Goal: Task Accomplishment & Management: Use online tool/utility

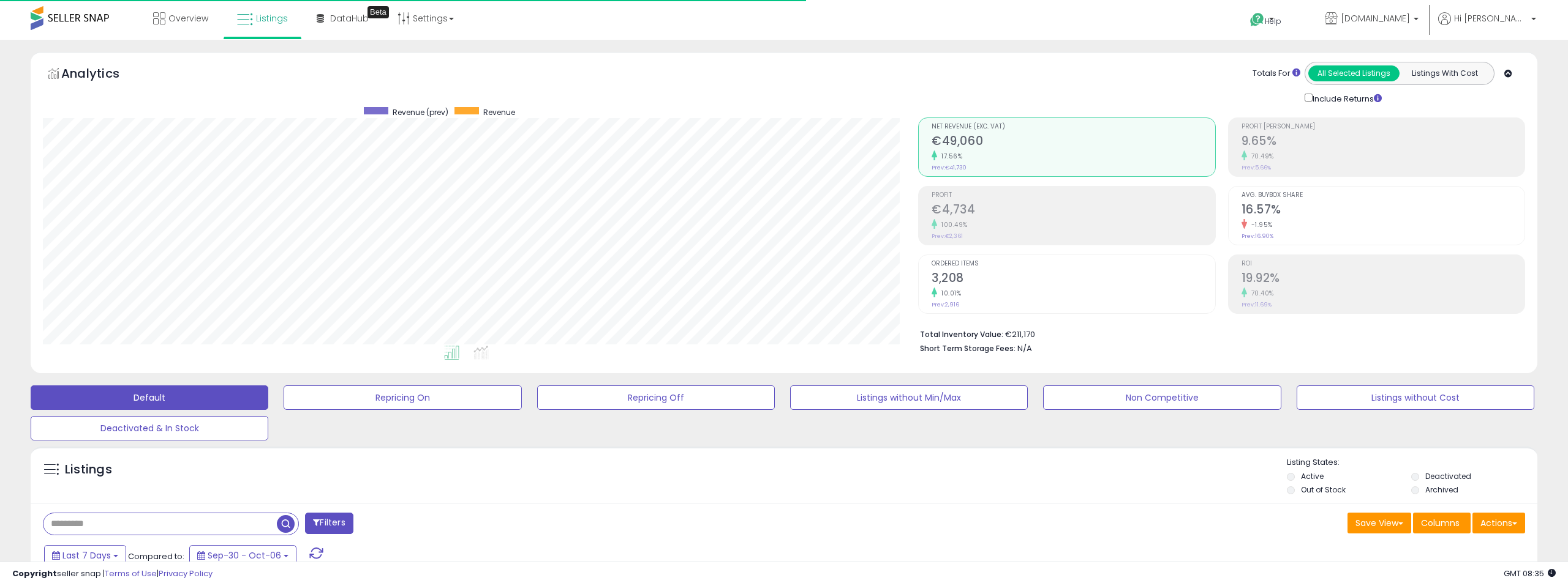
select select "**"
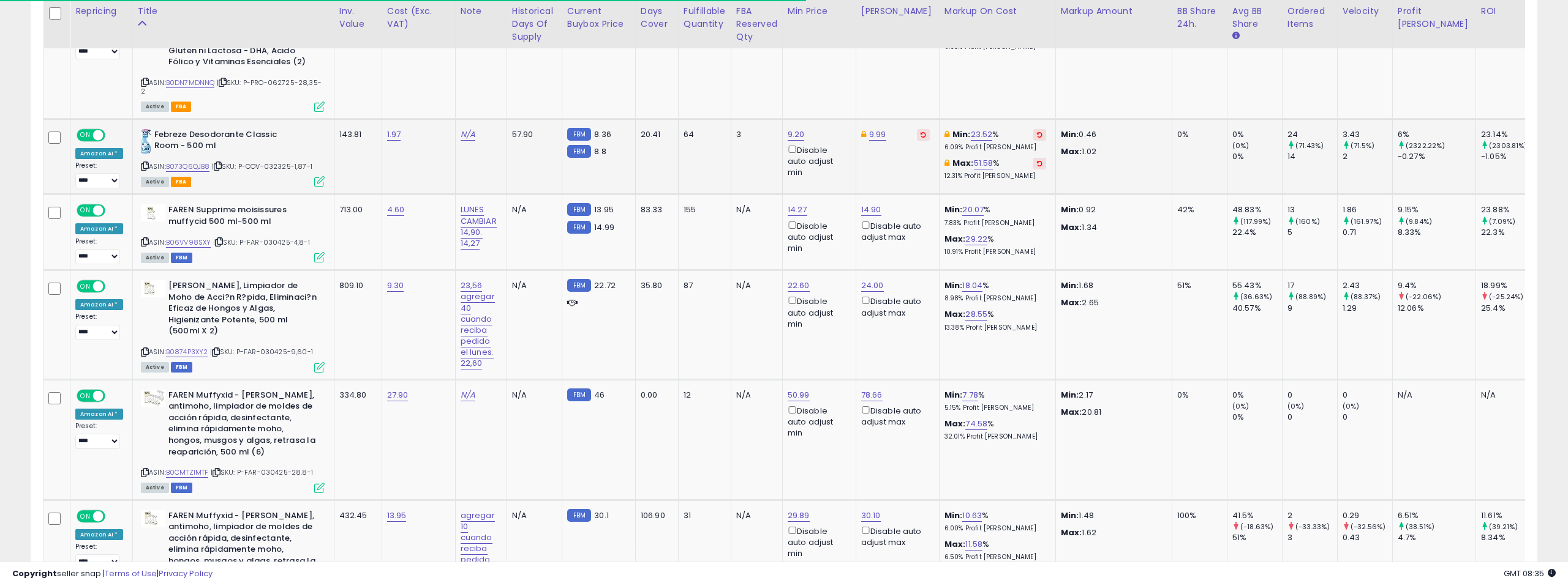
scroll to position [251, 875]
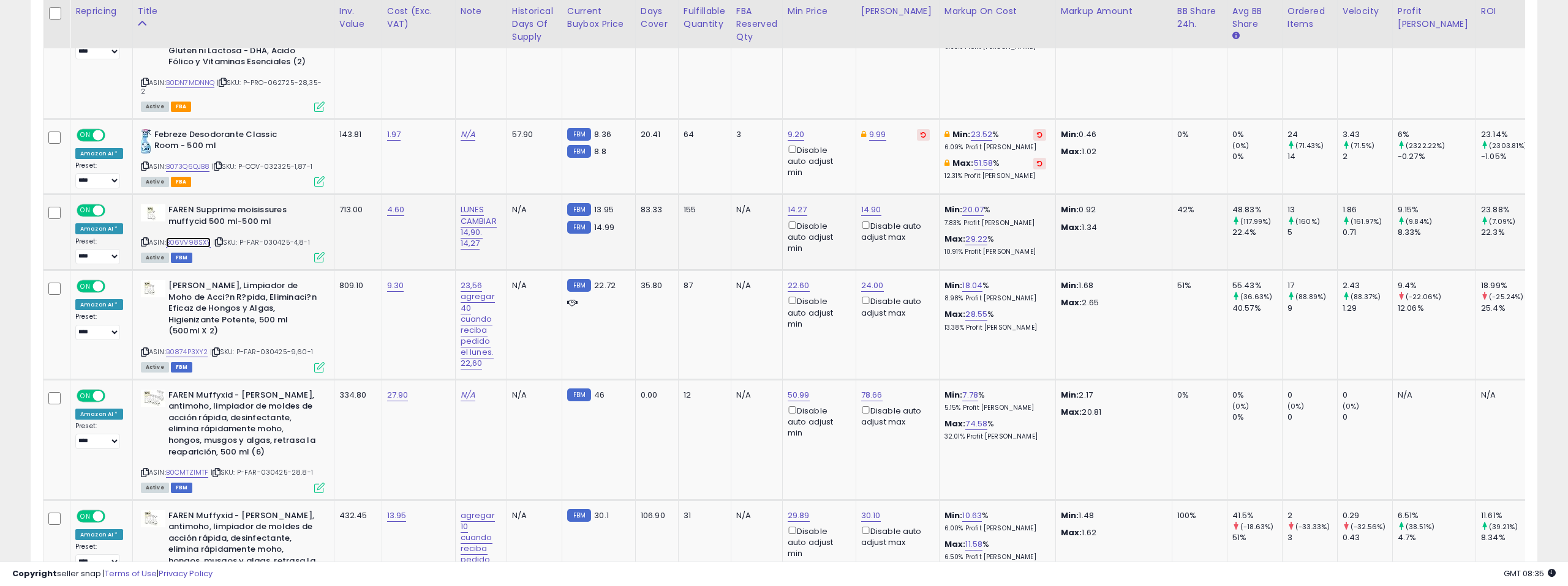
click at [193, 237] on link "B06VV98SXY" at bounding box center [189, 243] width 46 height 11
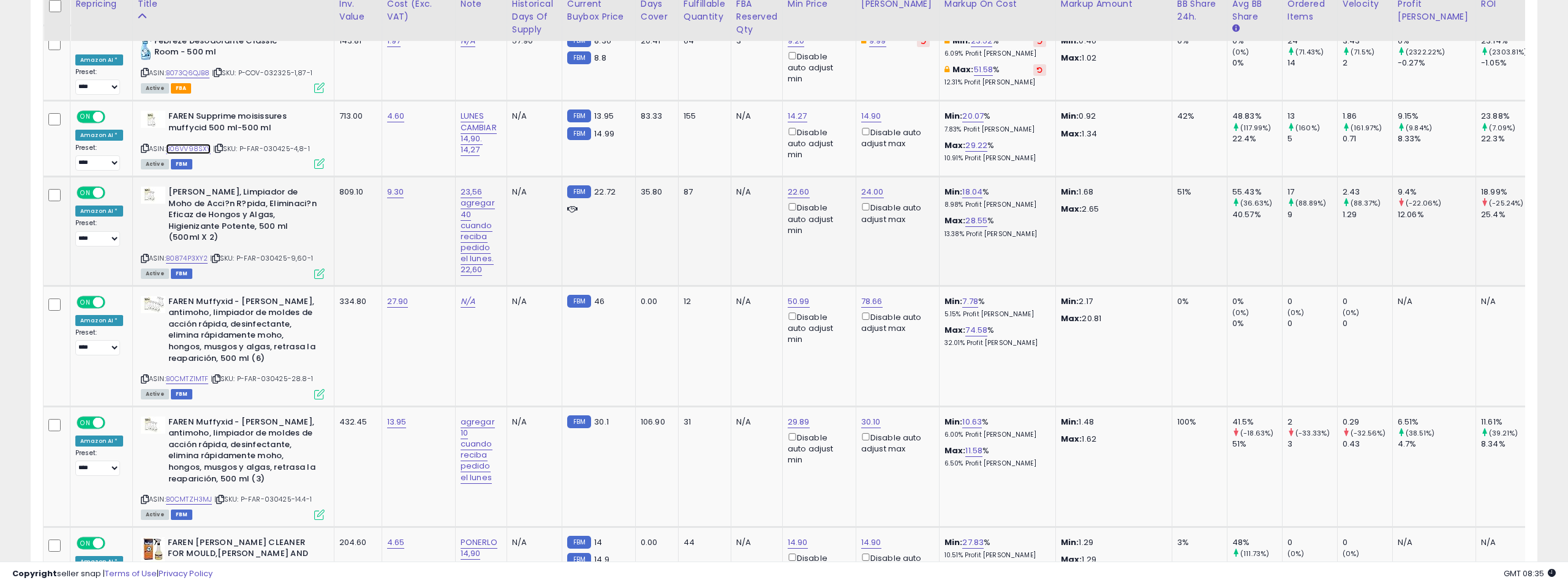
scroll to position [1736, 0]
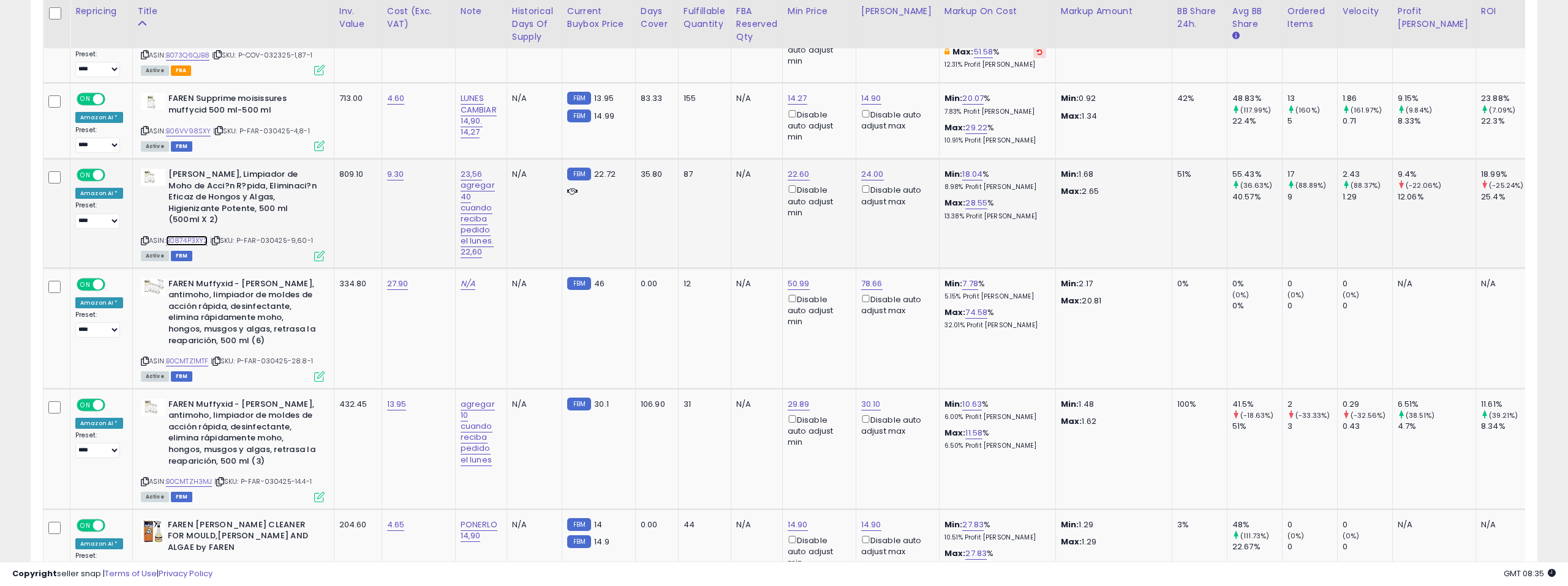
click at [191, 235] on link "B0874P3XY2" at bounding box center [187, 241] width 42 height 11
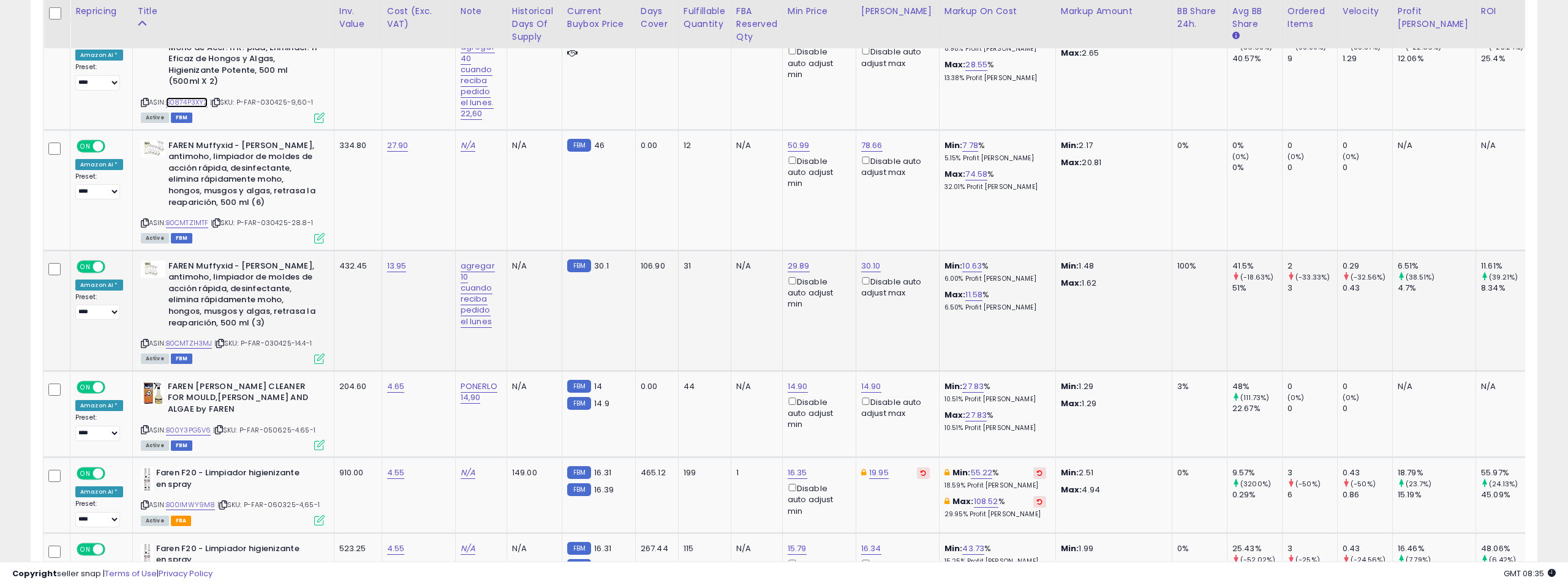
scroll to position [1876, 0]
click at [195, 337] on link "B0CMTZH3MJ" at bounding box center [189, 342] width 47 height 11
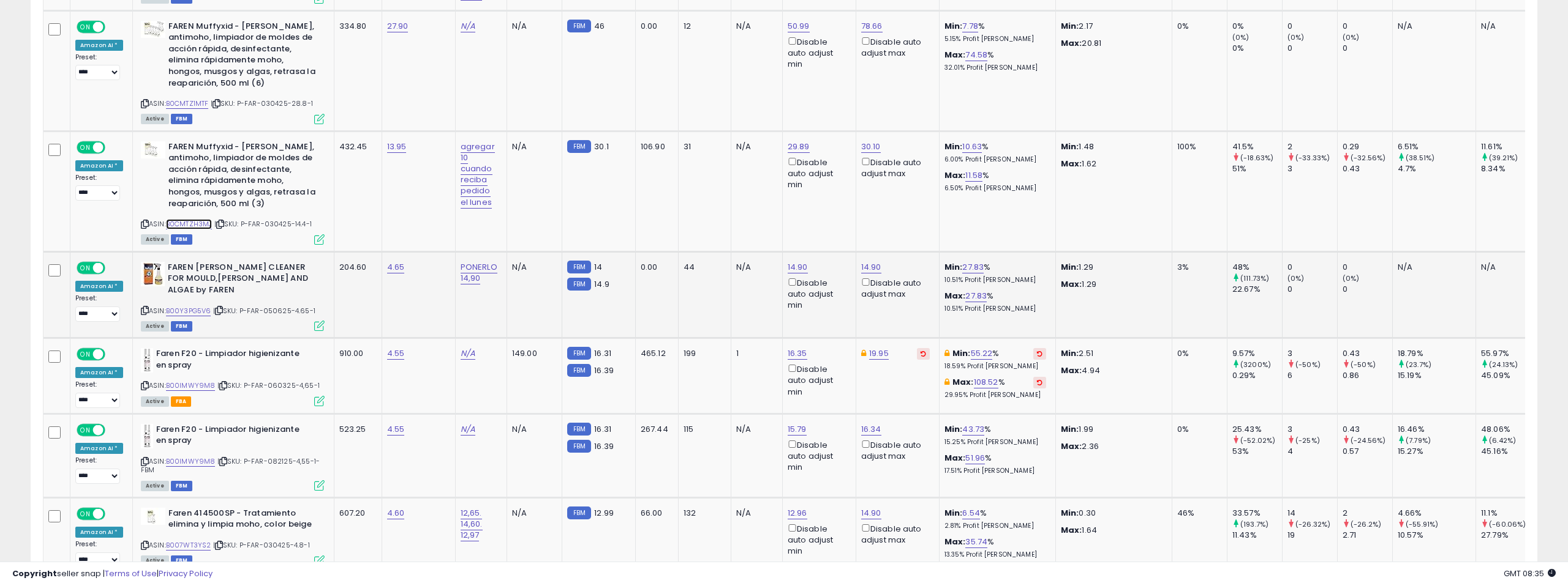
scroll to position [1996, 0]
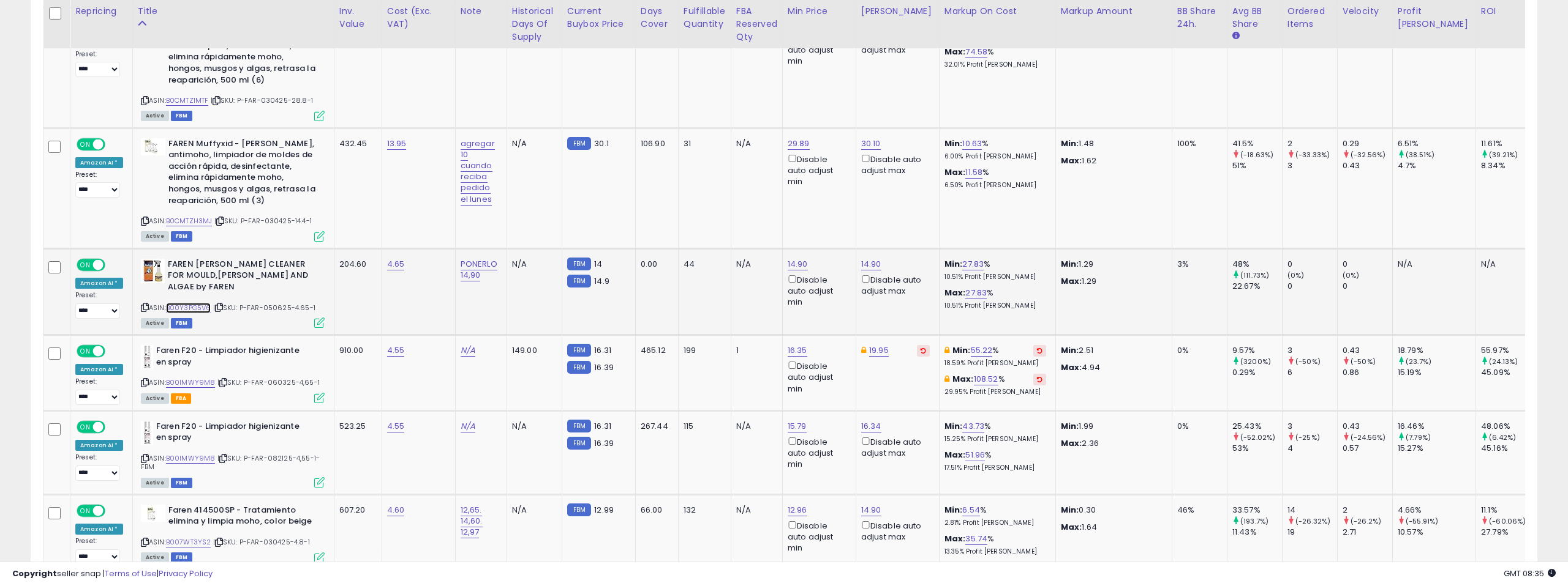
click at [197, 303] on link "B00Y3PG5V6" at bounding box center [189, 308] width 46 height 11
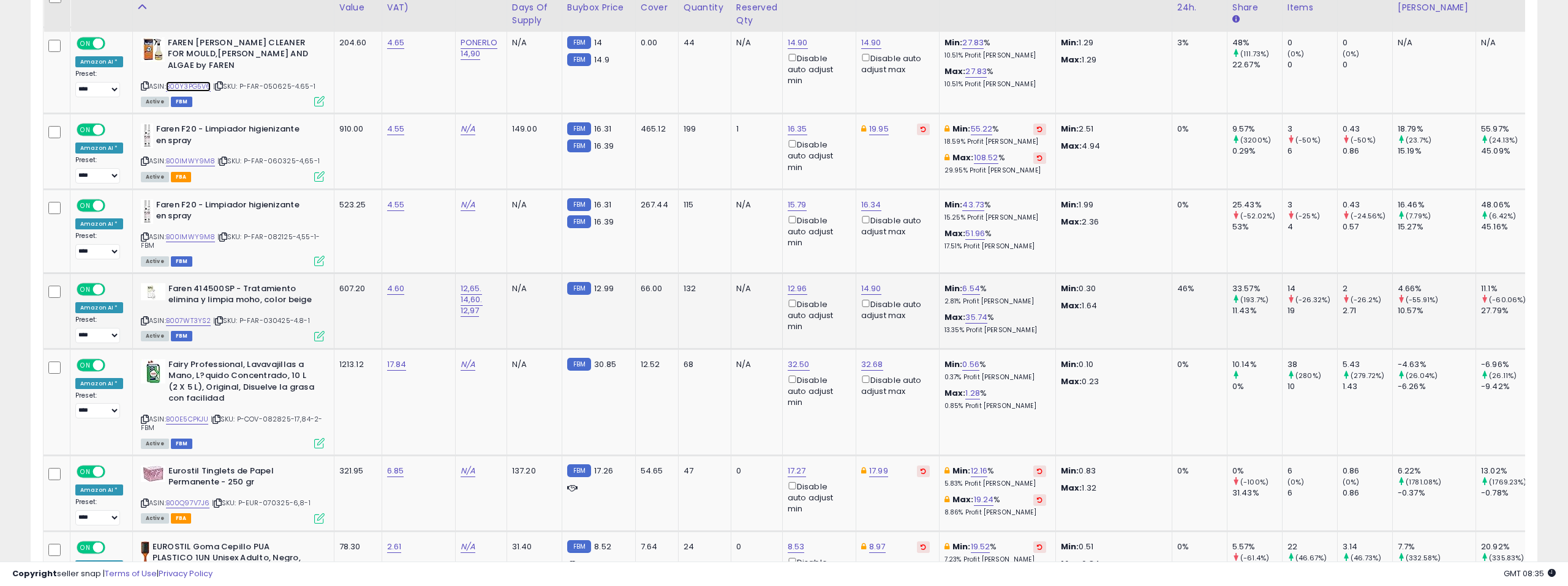
scroll to position [2221, 0]
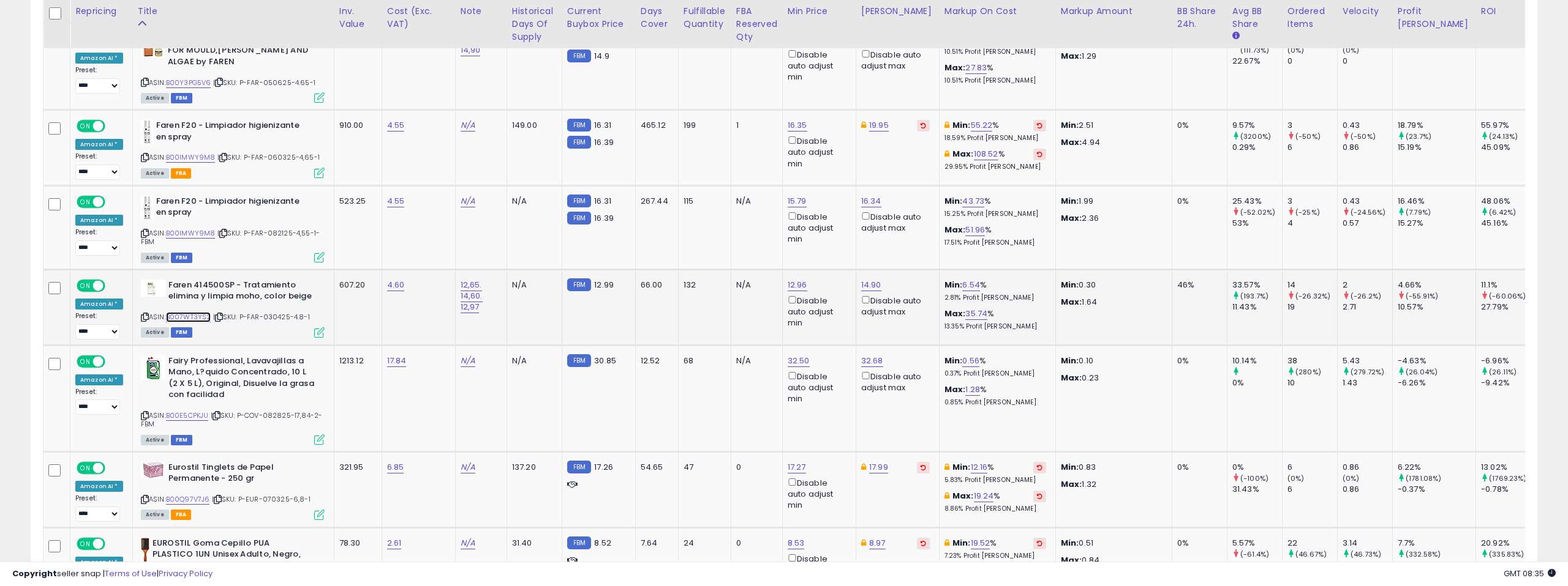
click at [182, 312] on link "B007WT3YS2" at bounding box center [189, 317] width 46 height 11
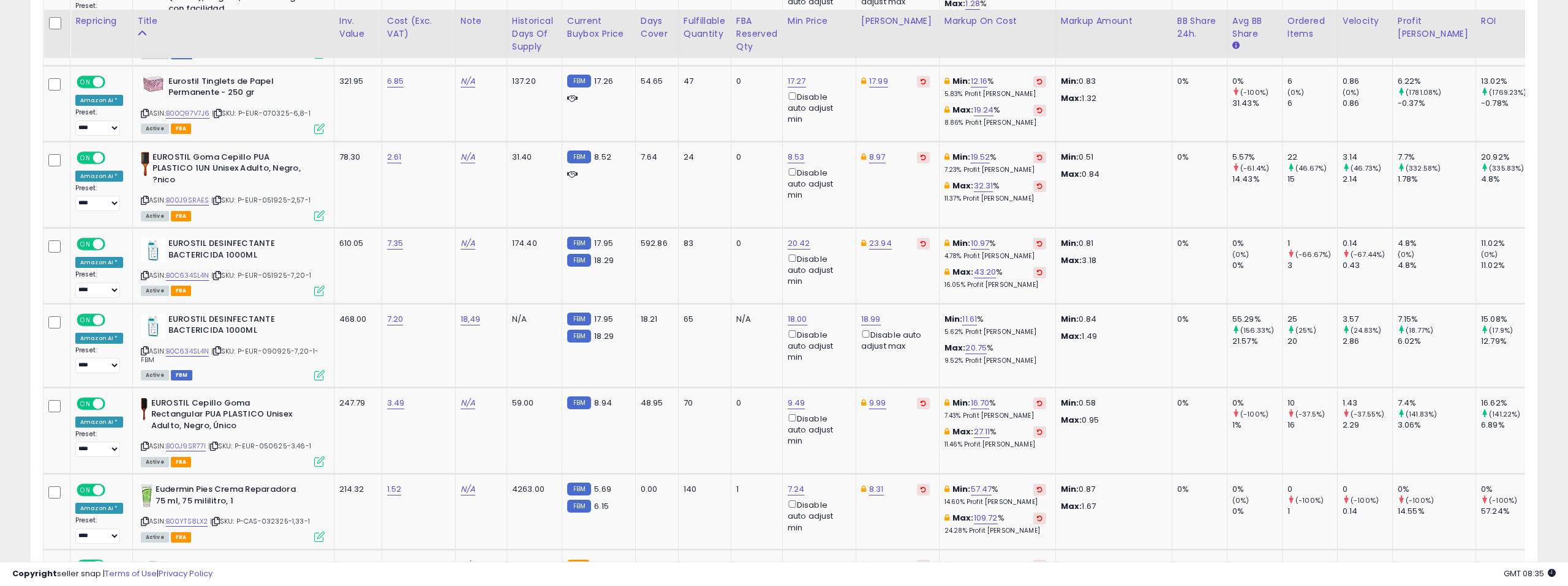
scroll to position [2645, 0]
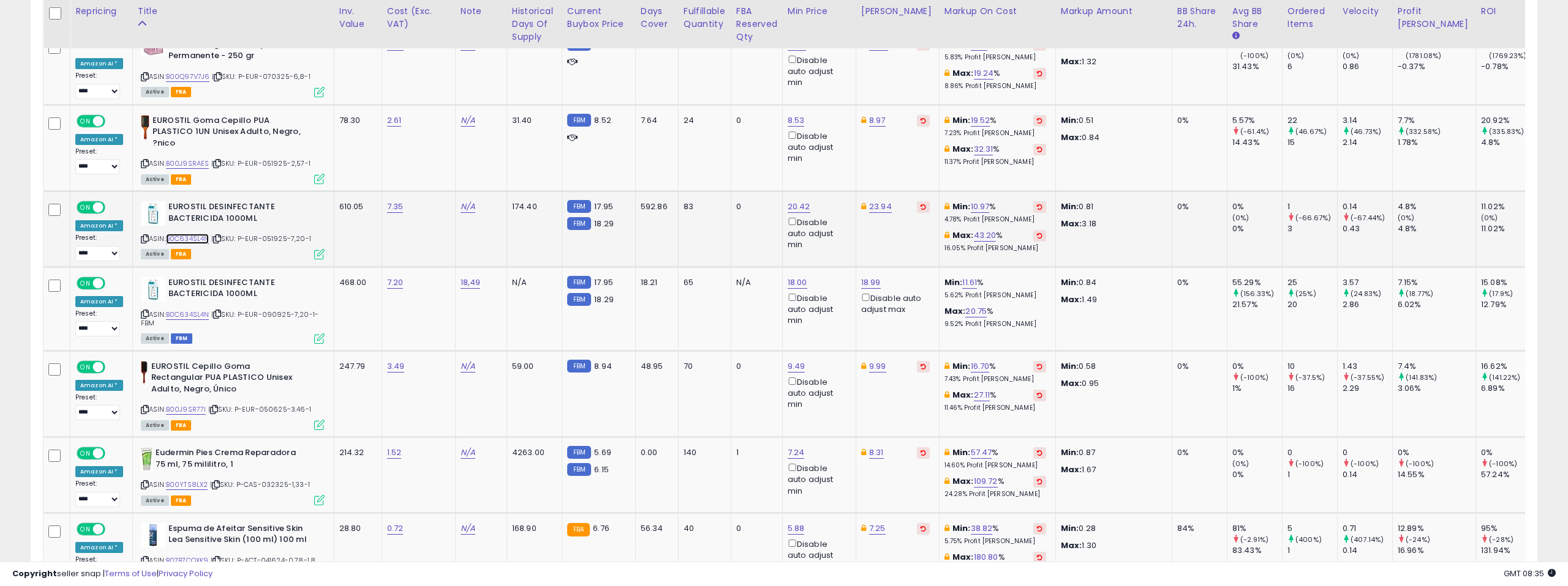
click at [193, 234] on link "B0C634SL4N" at bounding box center [188, 239] width 44 height 11
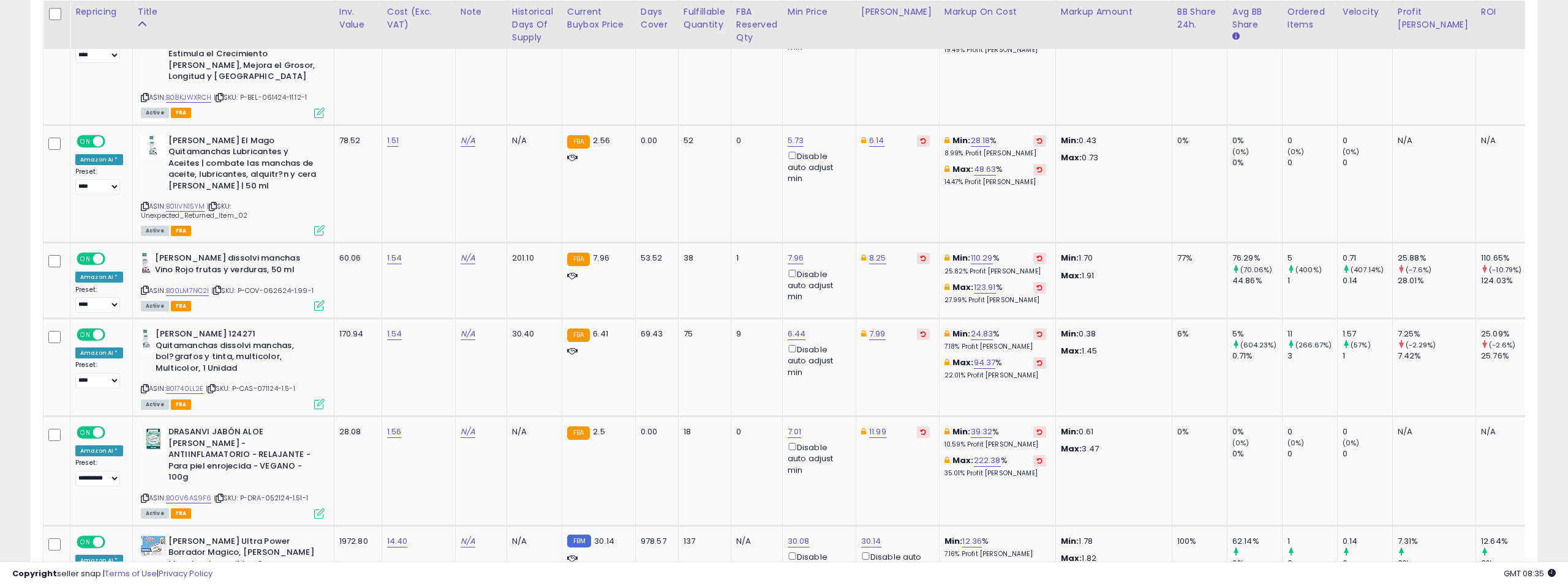
scroll to position [3450, 0]
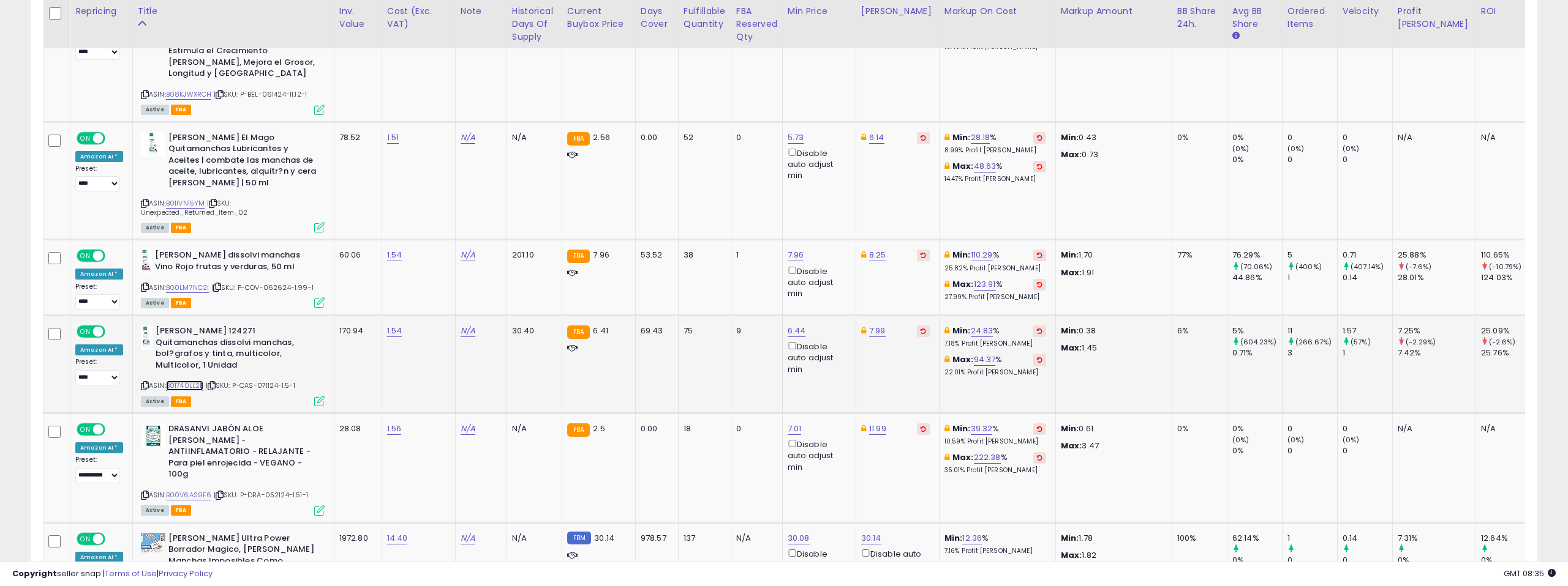
click at [186, 380] on link "B01740LL2E" at bounding box center [185, 386] width 38 height 11
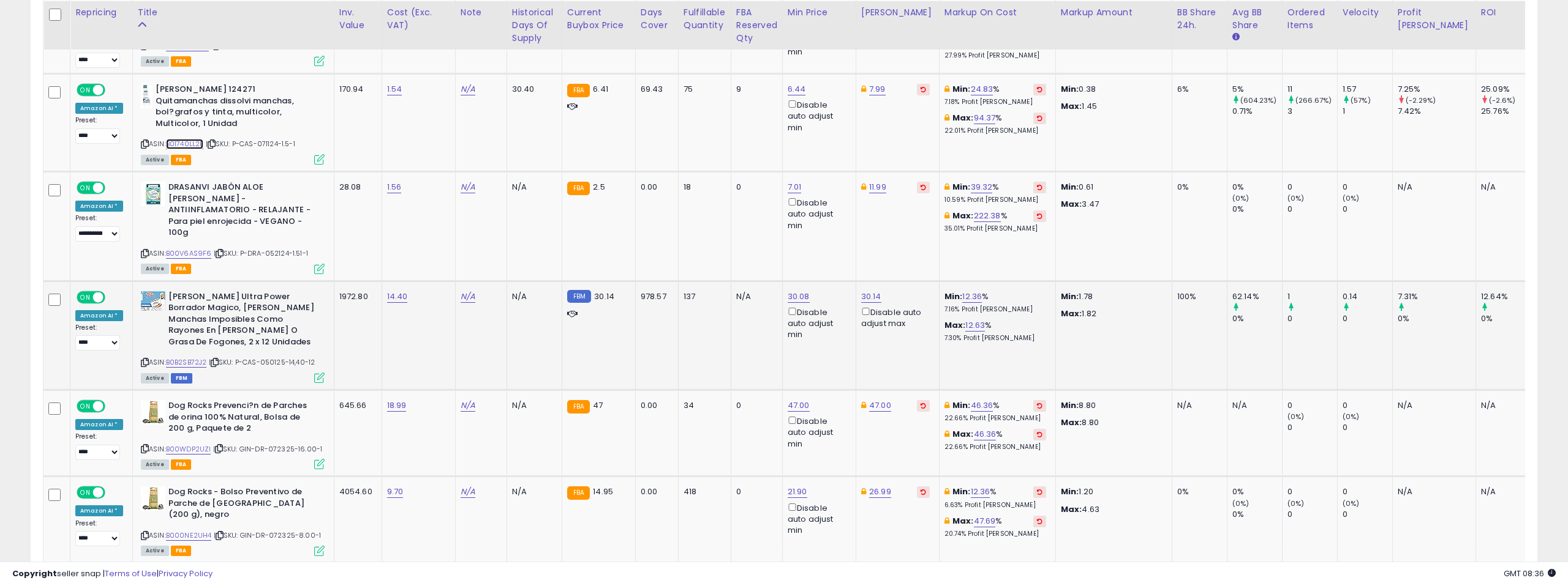
scroll to position [3693, 0]
click at [189, 356] on link "B0B2SB72J2" at bounding box center [187, 361] width 41 height 11
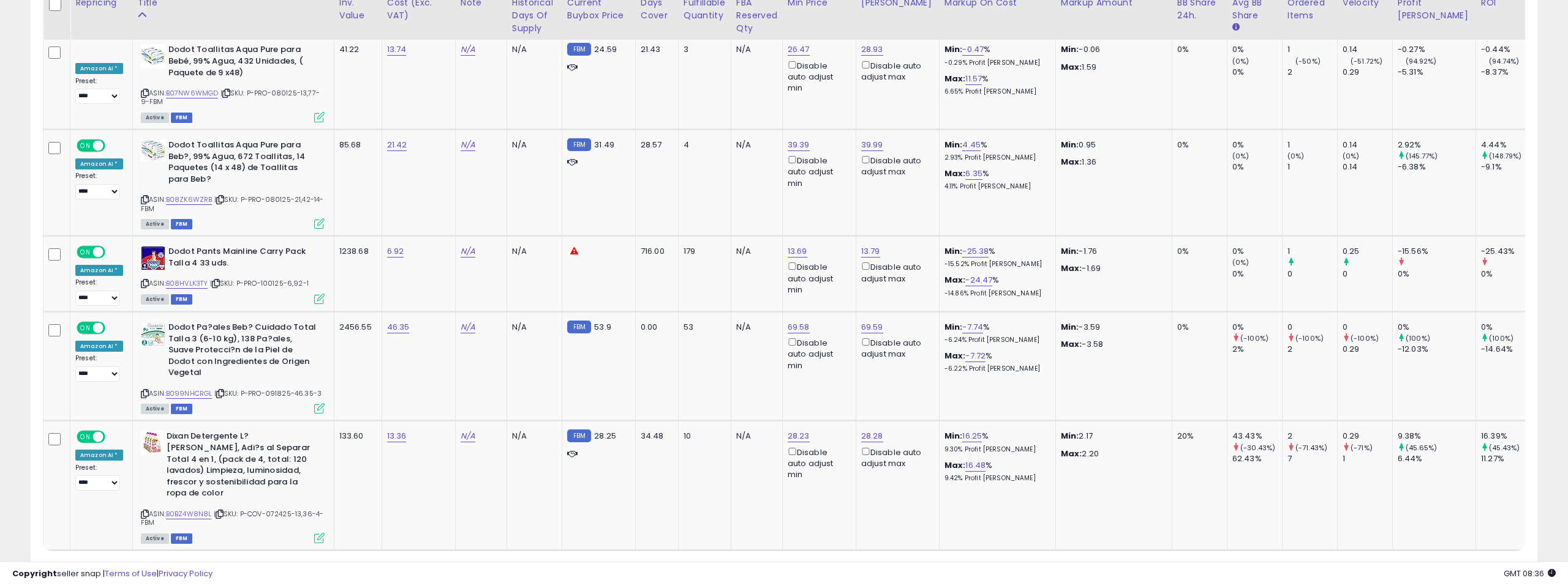
scroll to position [4834, 0]
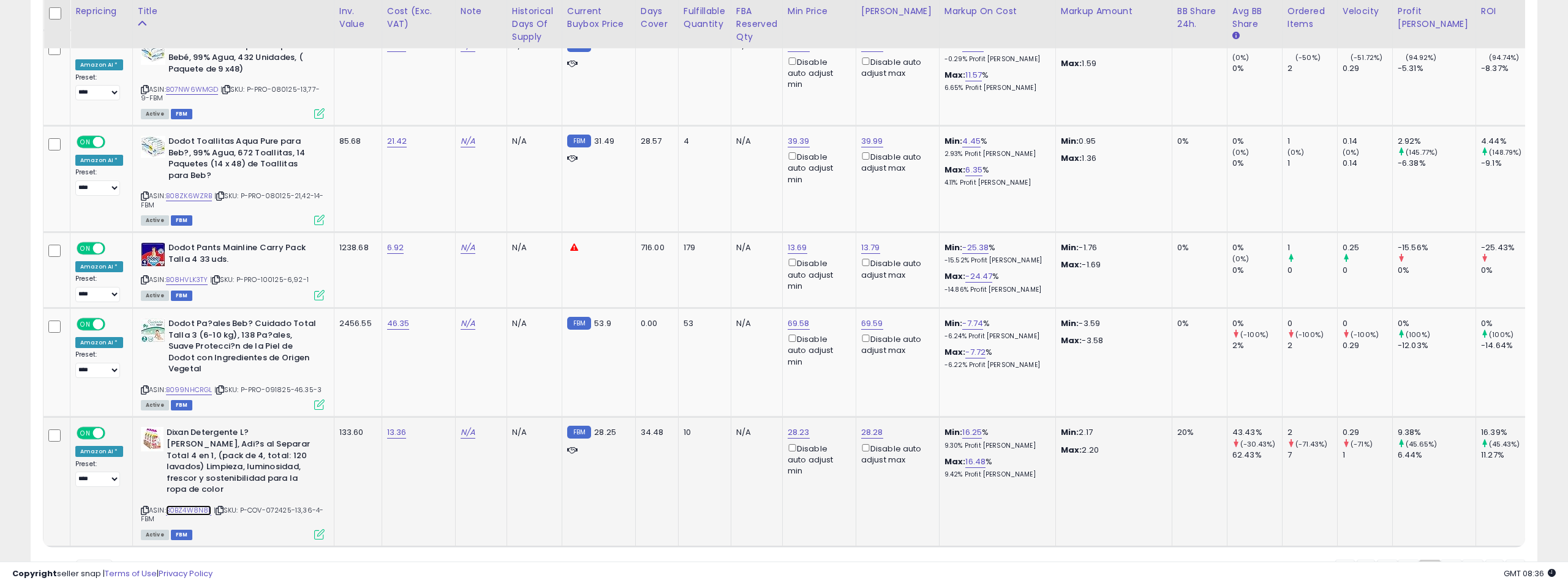
click at [192, 506] on link "B0BZ4W8N8L" at bounding box center [189, 511] width 46 height 11
click at [1446, 560] on link "8" at bounding box center [1451, 570] width 21 height 21
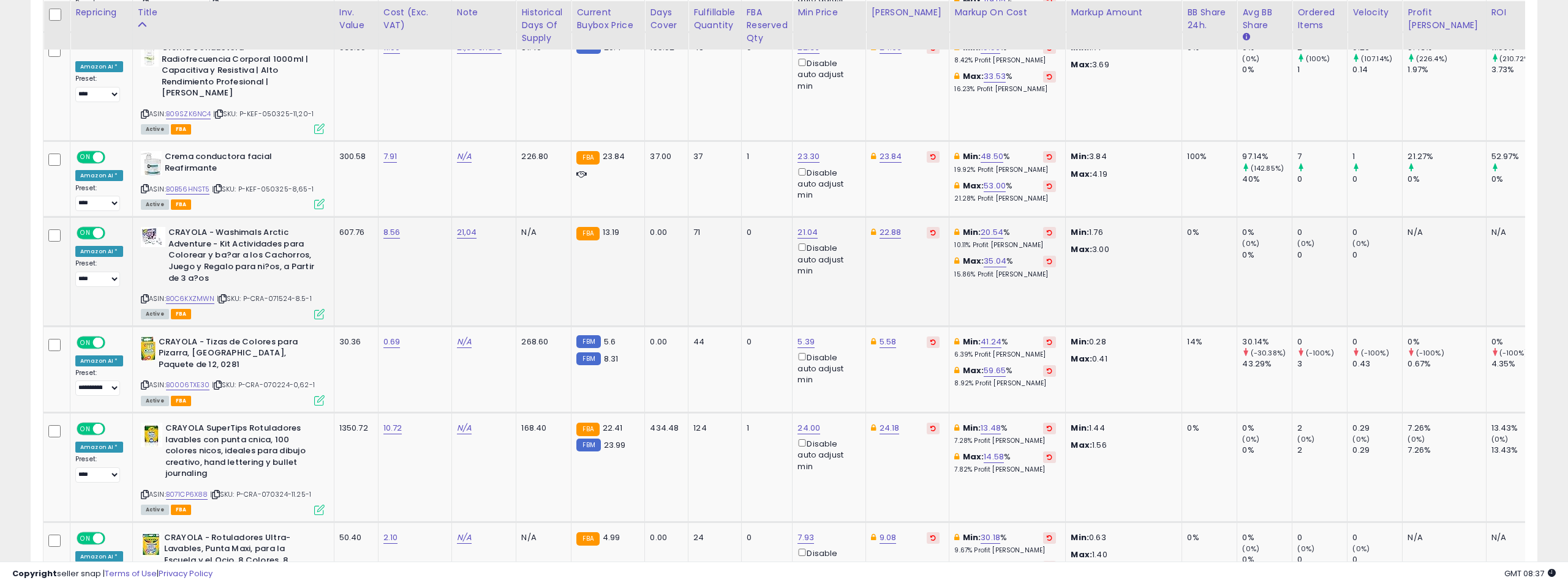
scroll to position [1544, 0]
click at [203, 184] on link "B0B56HNST5" at bounding box center [188, 188] width 44 height 11
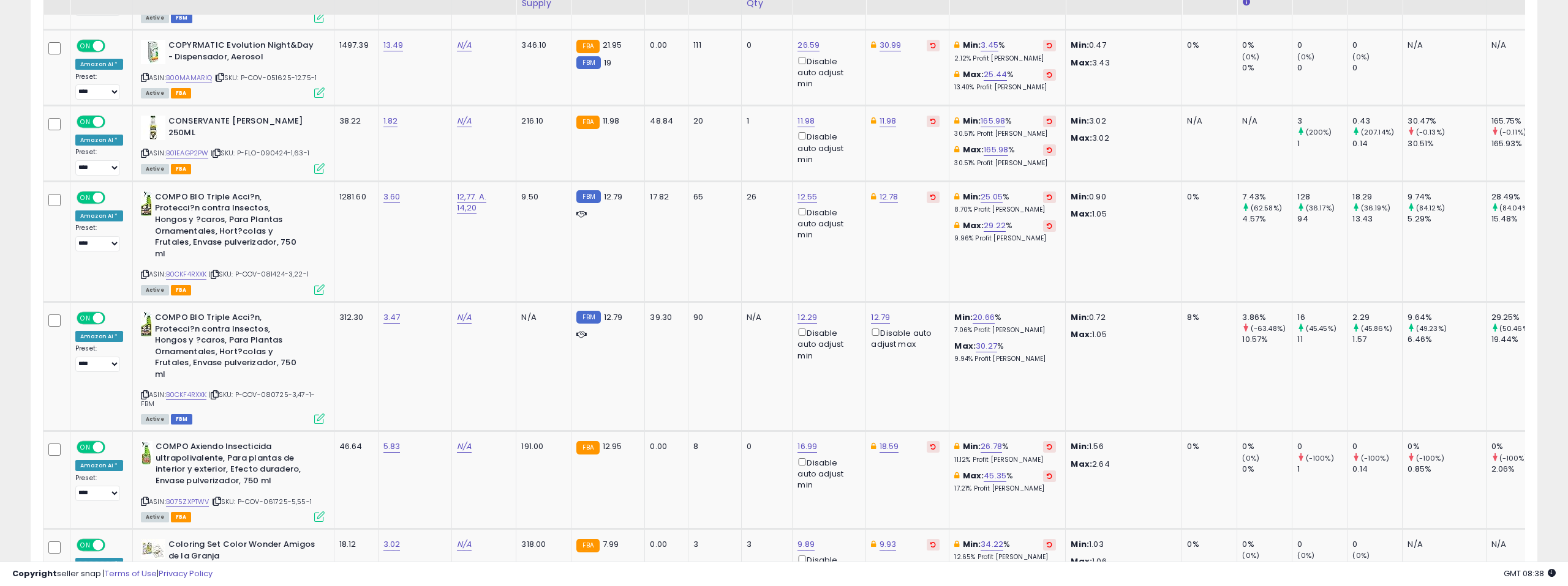
scroll to position [4029, 0]
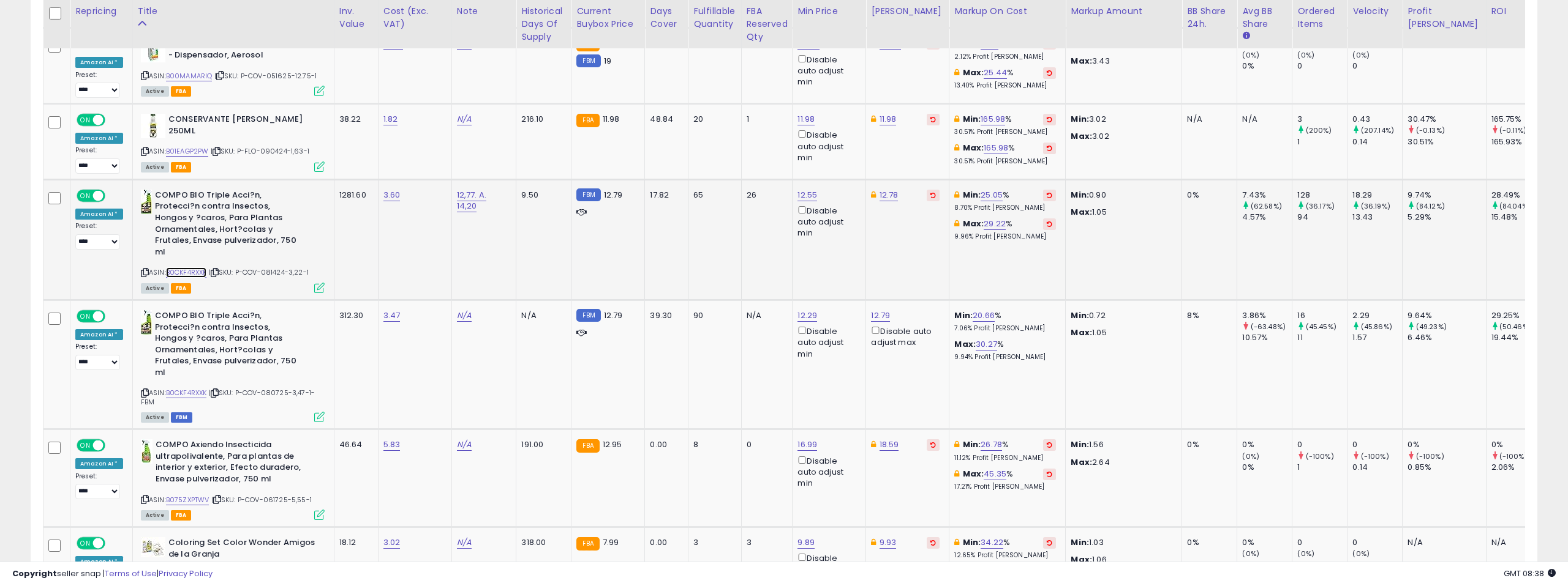
click at [189, 268] on link "B0CKF4RXXK" at bounding box center [187, 273] width 41 height 11
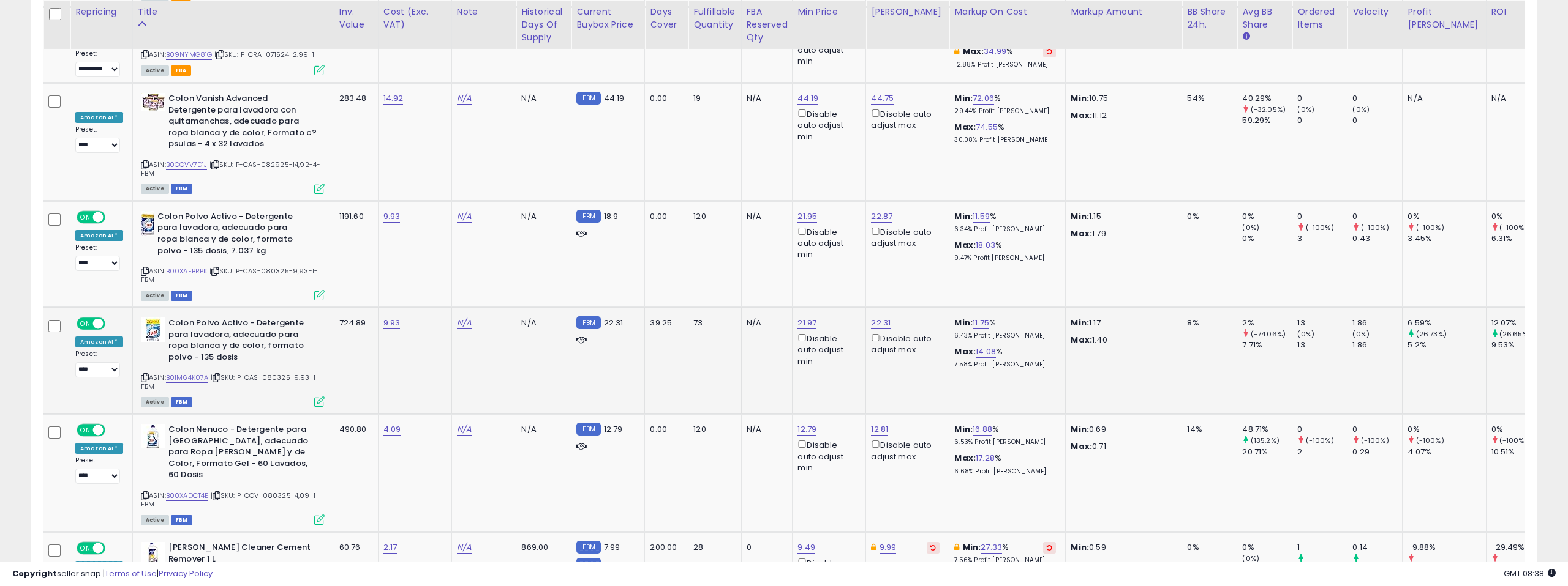
scroll to position [4550, 0]
click at [201, 372] on link "B01M64K07A" at bounding box center [187, 377] width 43 height 11
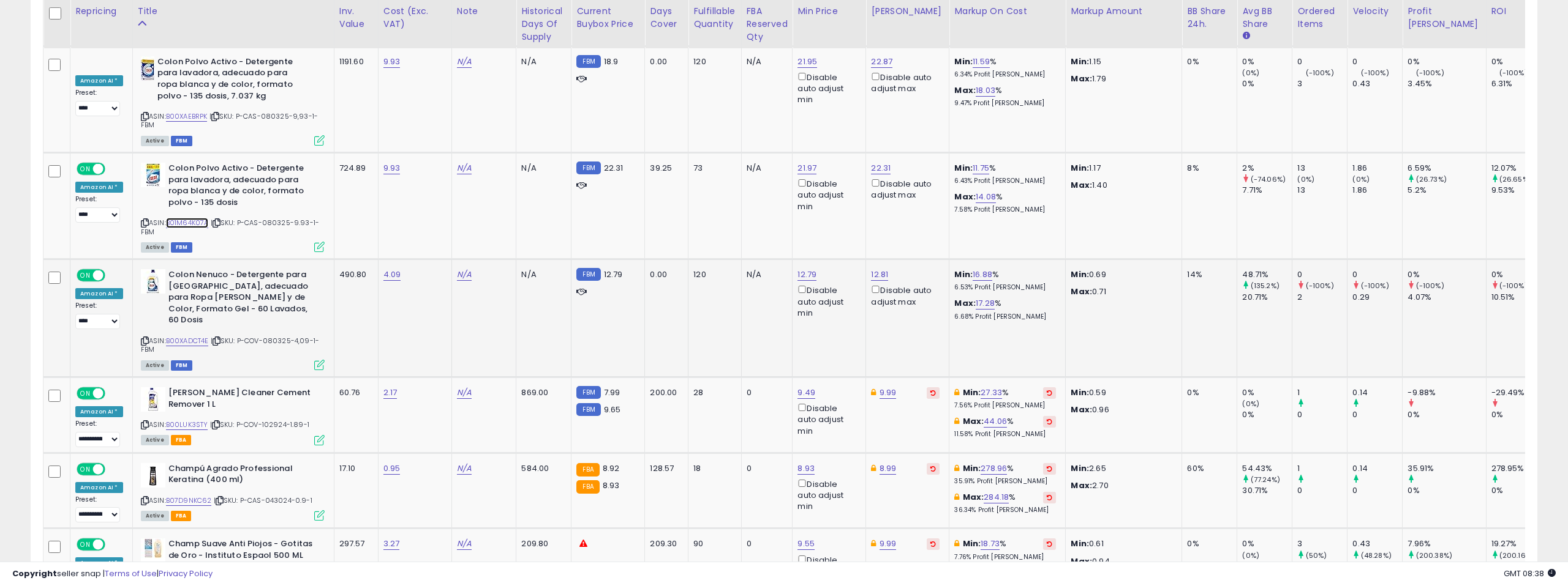
scroll to position [4705, 0]
click at [194, 336] on link "B00XADCT4E" at bounding box center [187, 341] width 43 height 11
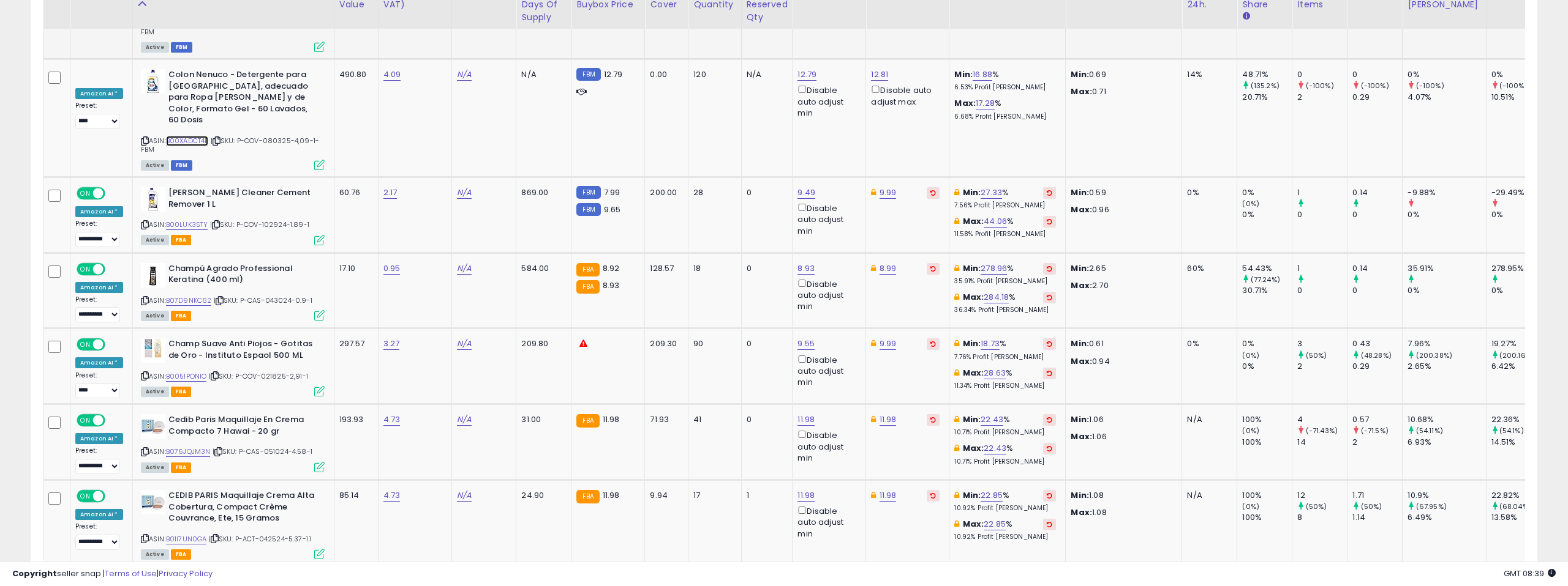
scroll to position [4925, 0]
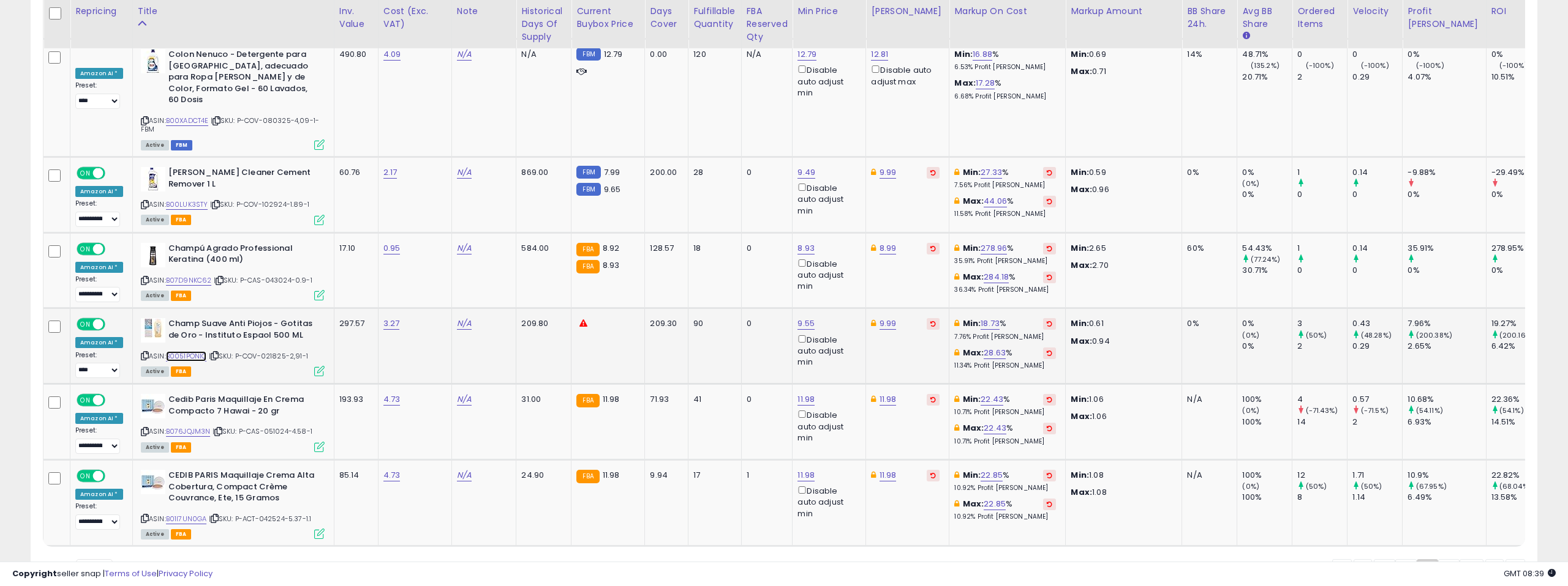
click at [191, 351] on link "B0051PONIO" at bounding box center [187, 357] width 41 height 11
click at [1449, 560] on link "9" at bounding box center [1449, 570] width 21 height 21
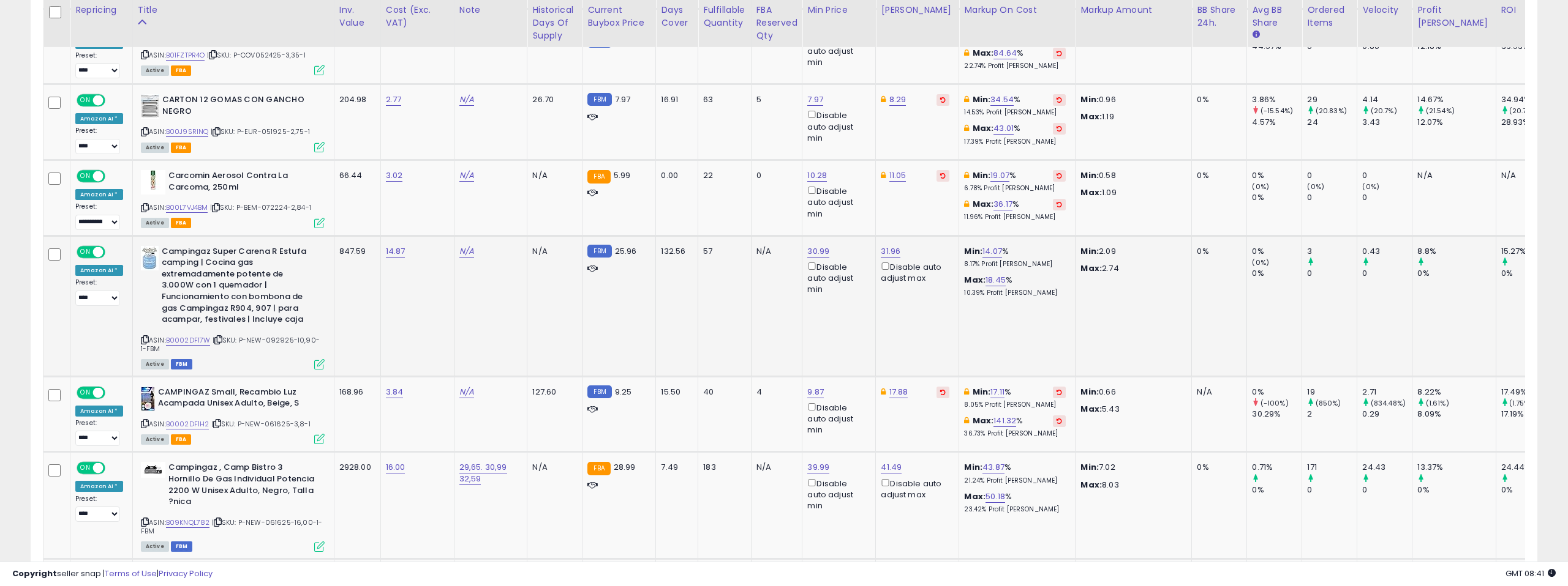
scroll to position [885, 0]
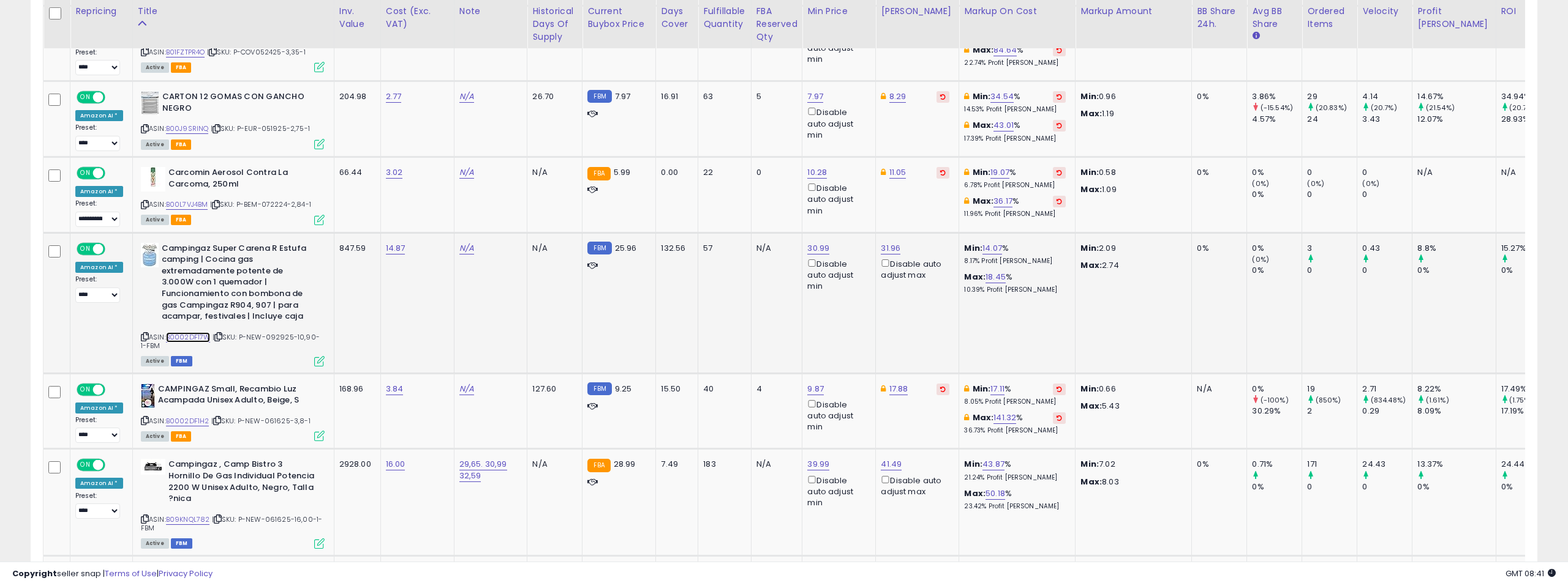
click at [188, 332] on link "B0002DF17W" at bounding box center [189, 337] width 45 height 11
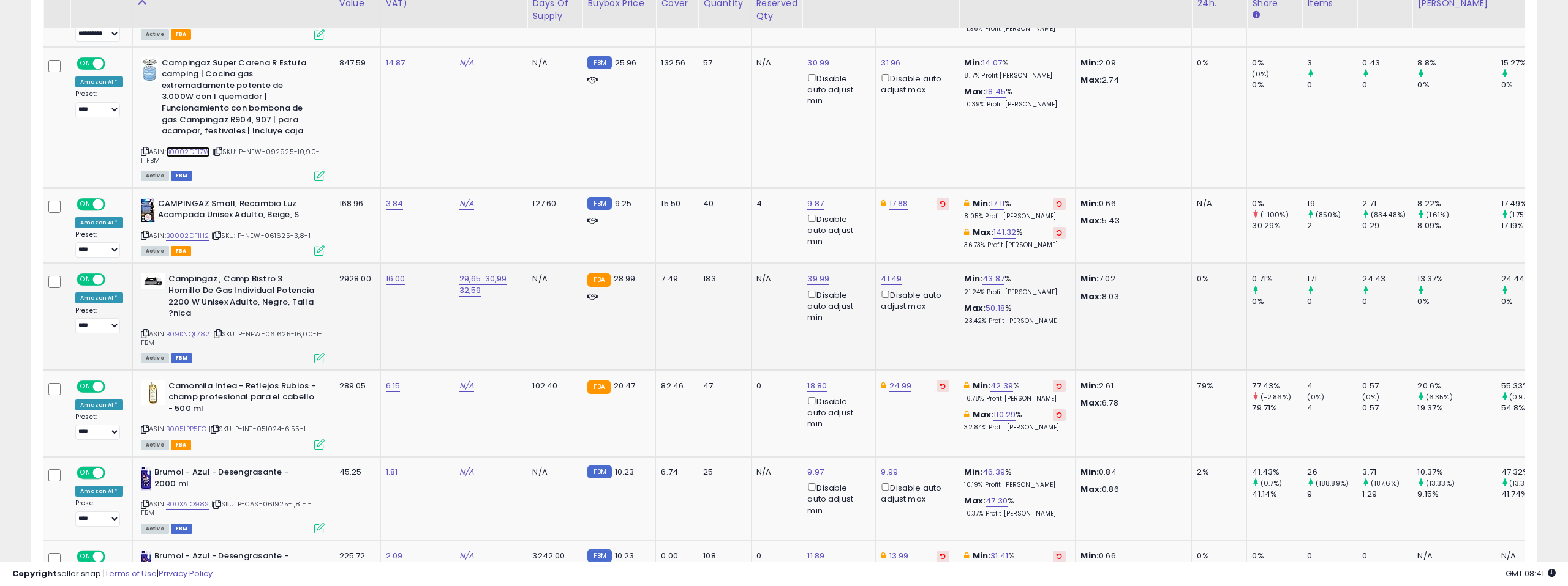
scroll to position [1074, 0]
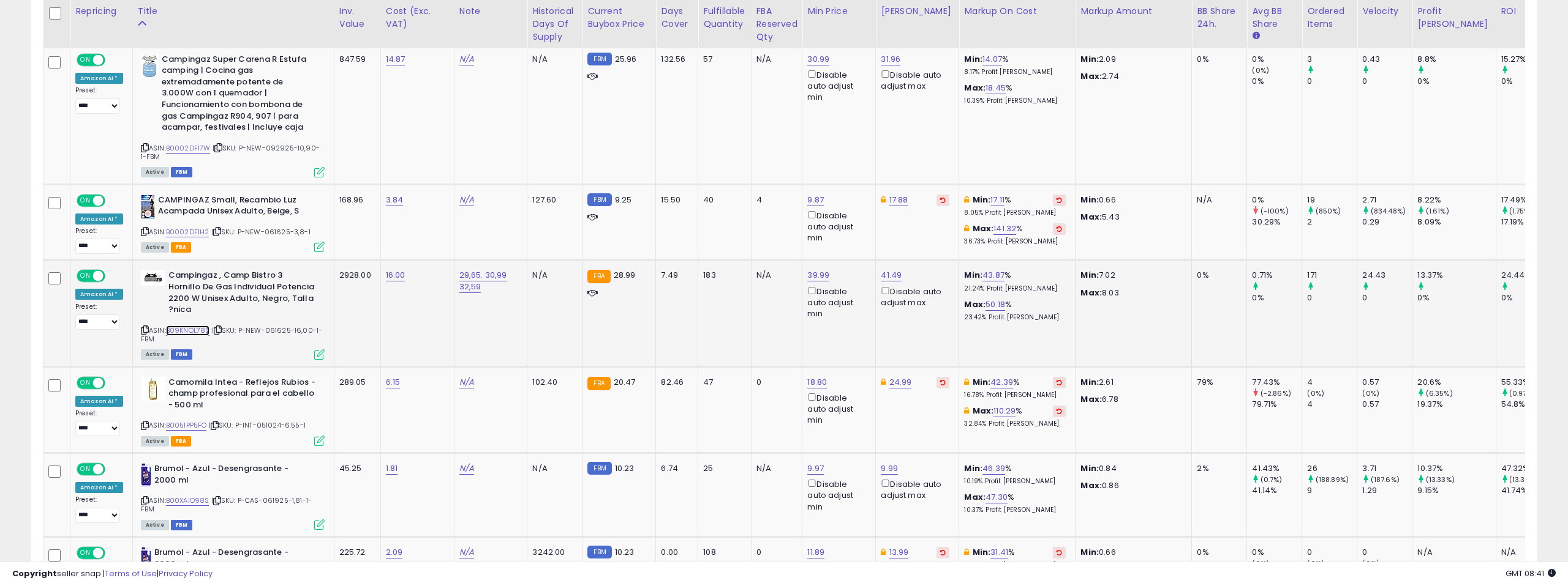
click at [184, 326] on link "B09KNQL782" at bounding box center [188, 331] width 44 height 11
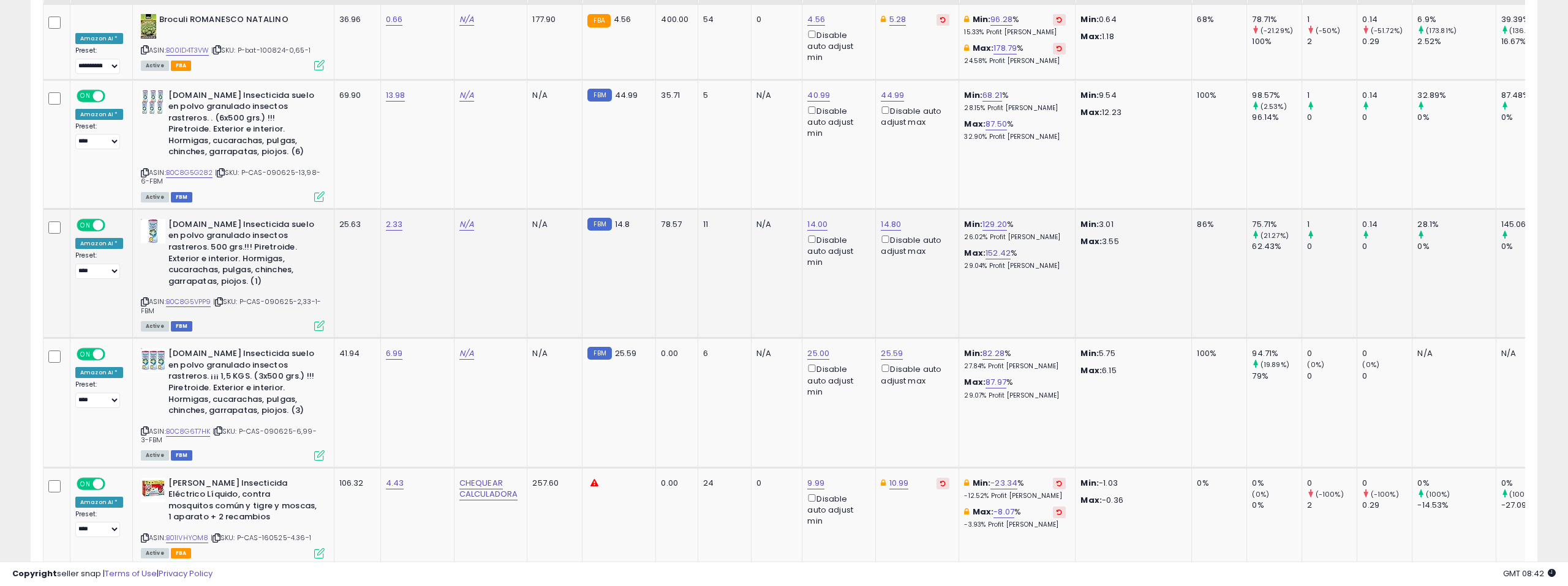
scroll to position [1704, 0]
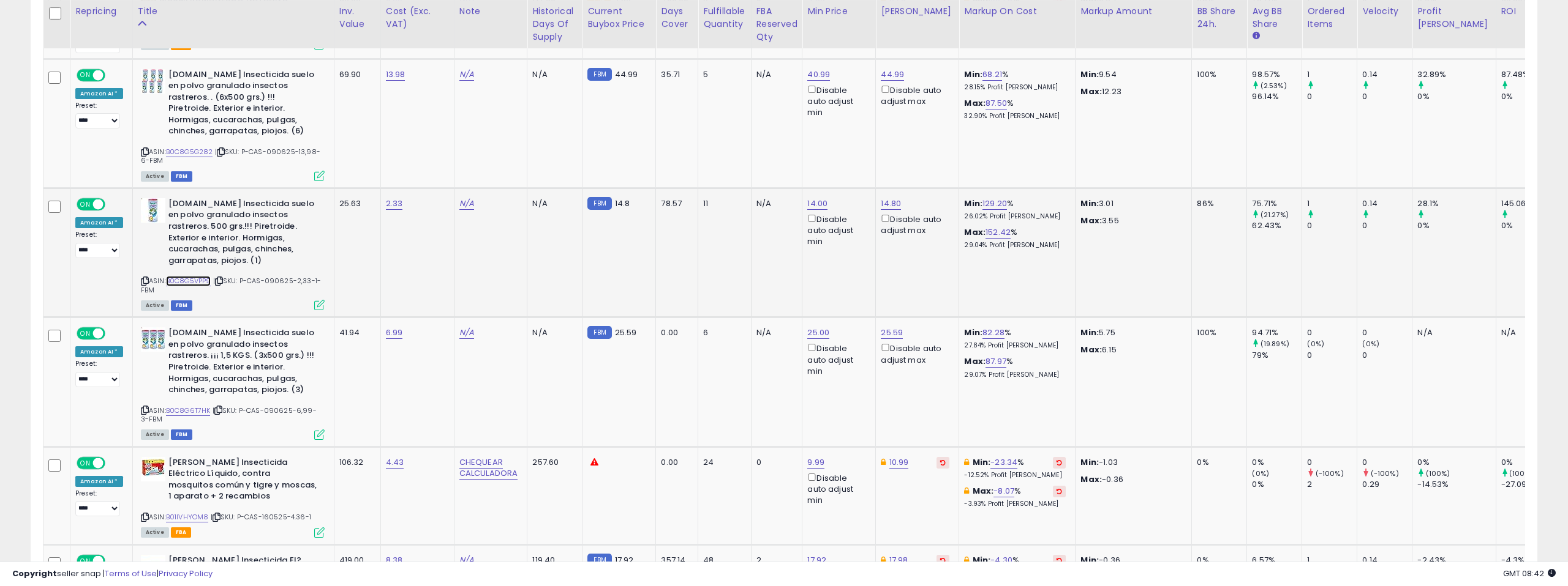
click at [204, 276] on link "B0C8G5VPP9" at bounding box center [189, 281] width 46 height 11
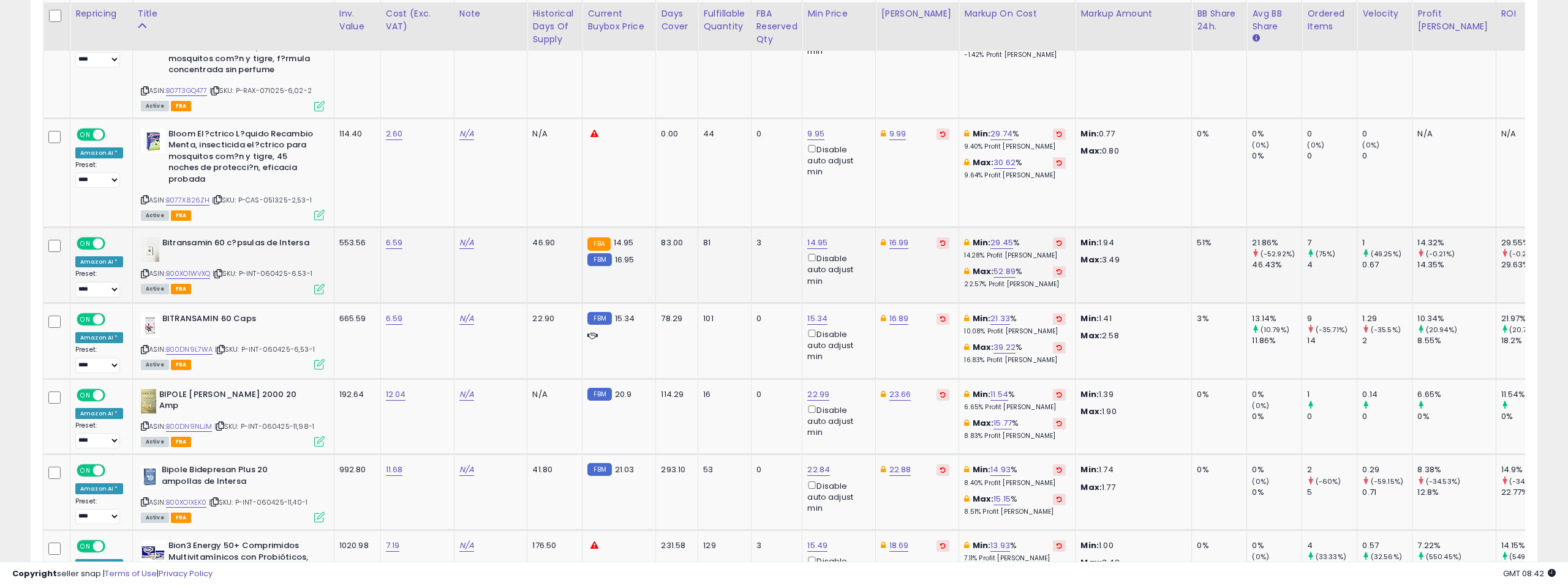
scroll to position [2379, 0]
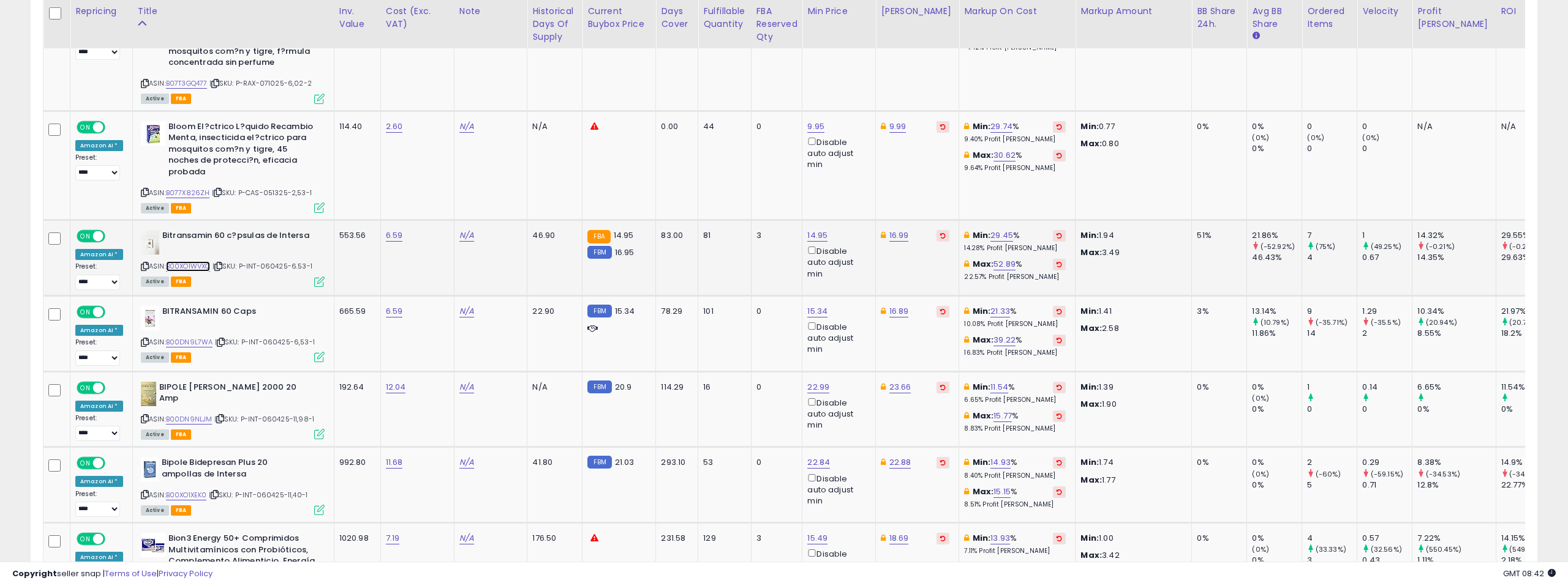
click at [199, 261] on link "B00XO1WVXQ" at bounding box center [189, 266] width 45 height 11
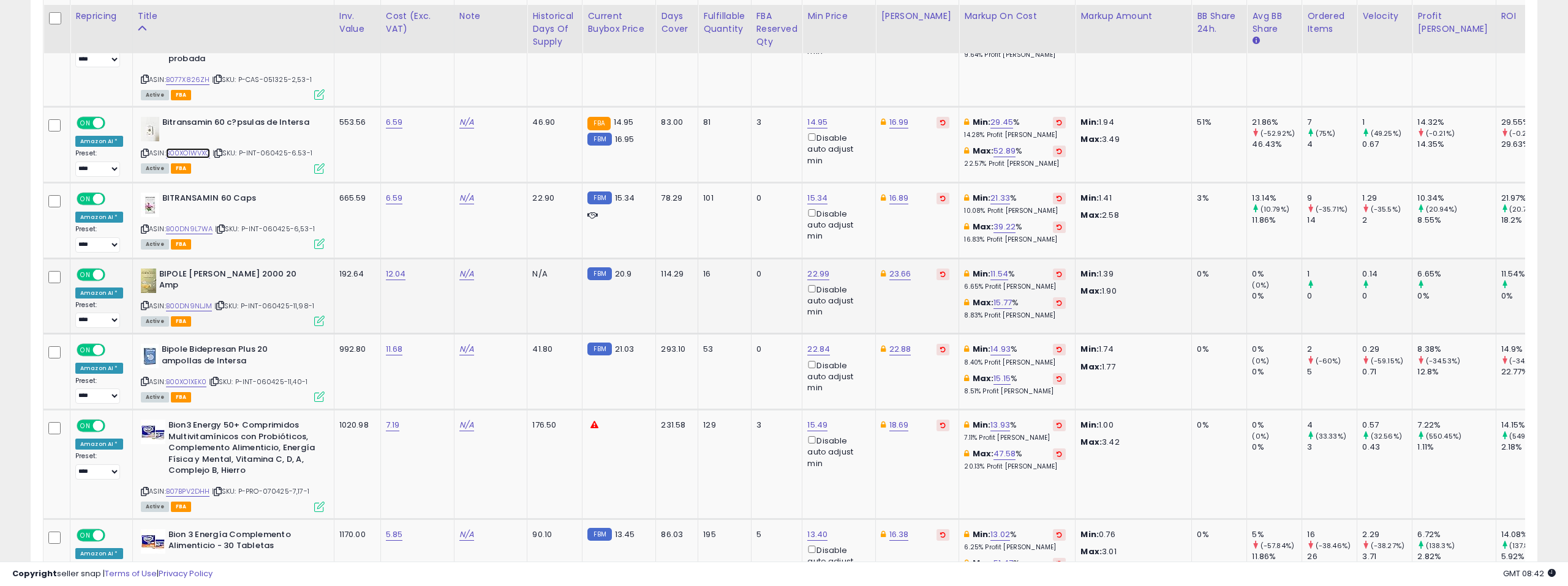
scroll to position [2498, 0]
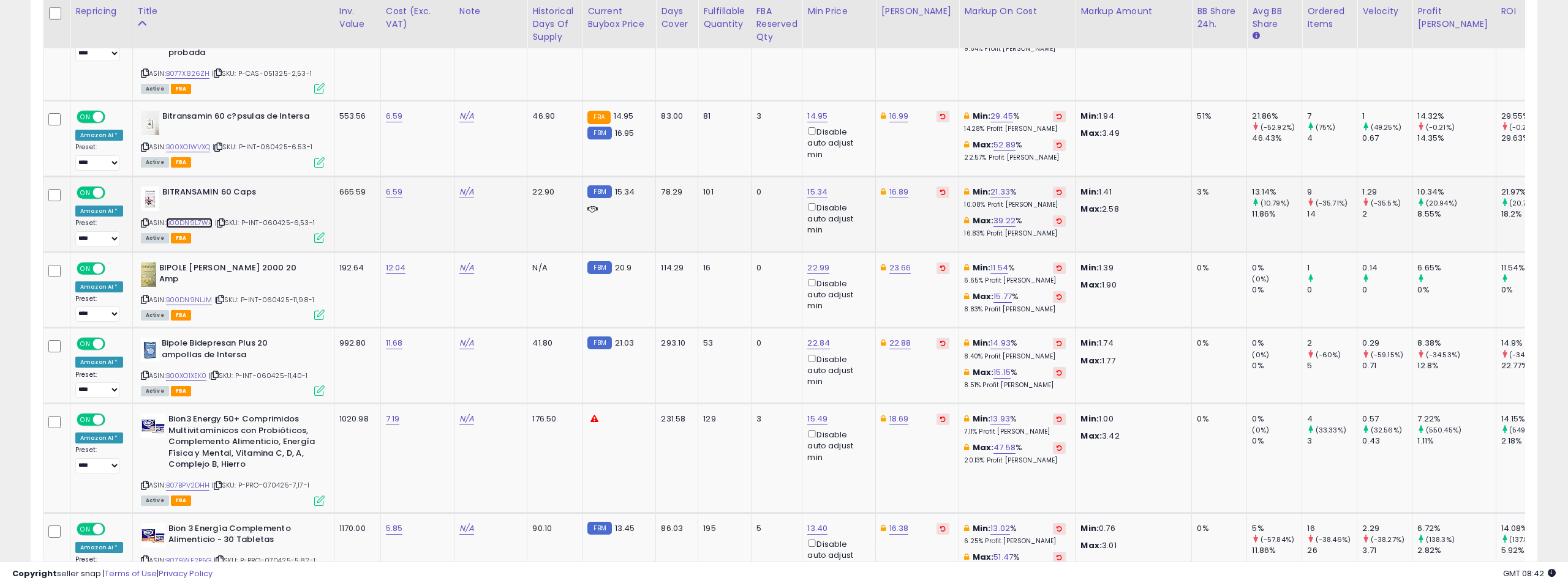
click at [193, 218] on link "B00DN9L7WA" at bounding box center [189, 223] width 47 height 11
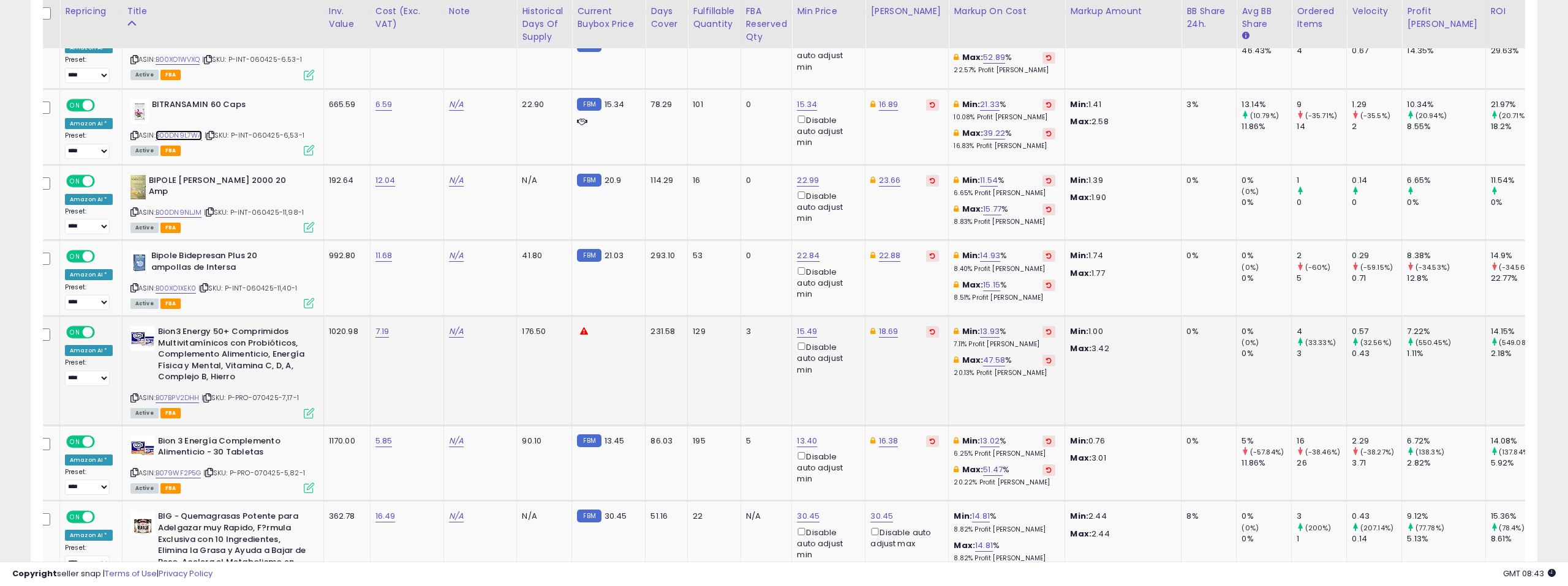
scroll to position [0, 0]
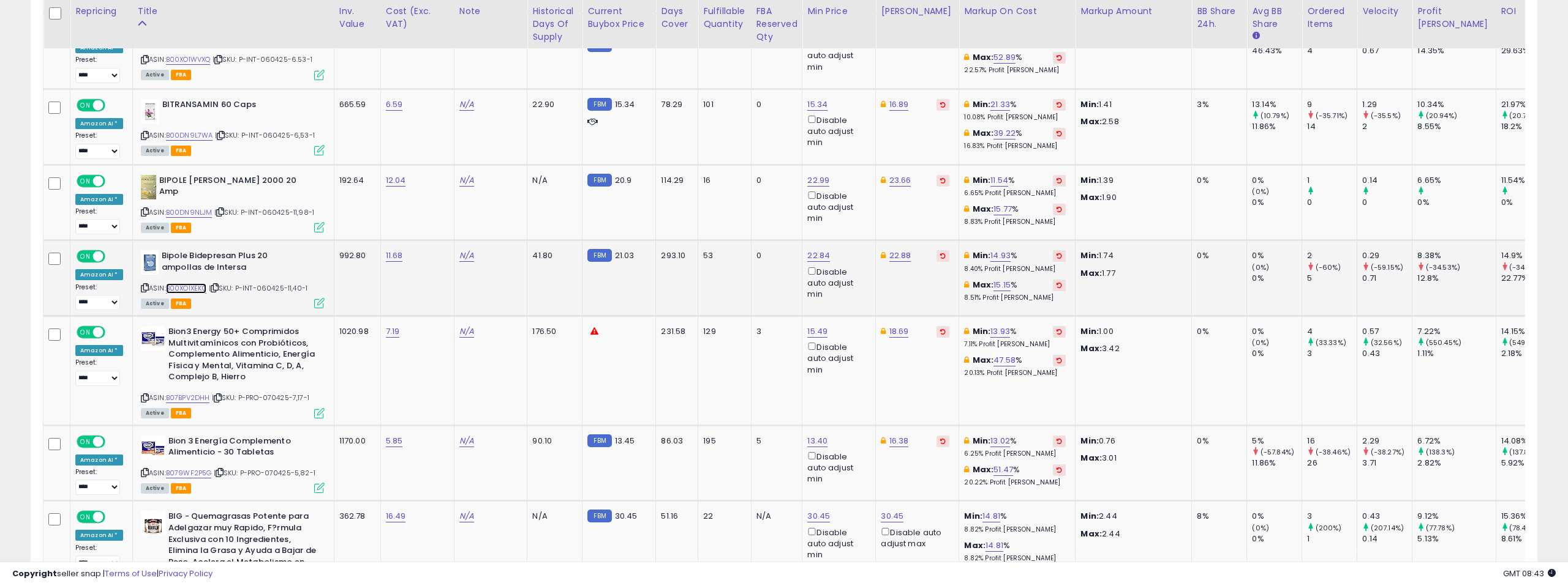
click at [194, 283] on link "B00XO1XEK0" at bounding box center [187, 289] width 41 height 11
click at [809, 250] on link "22.84" at bounding box center [819, 256] width 22 height 13
drag, startPoint x: 766, startPoint y: 168, endPoint x: 710, endPoint y: 166, distance: 56.0
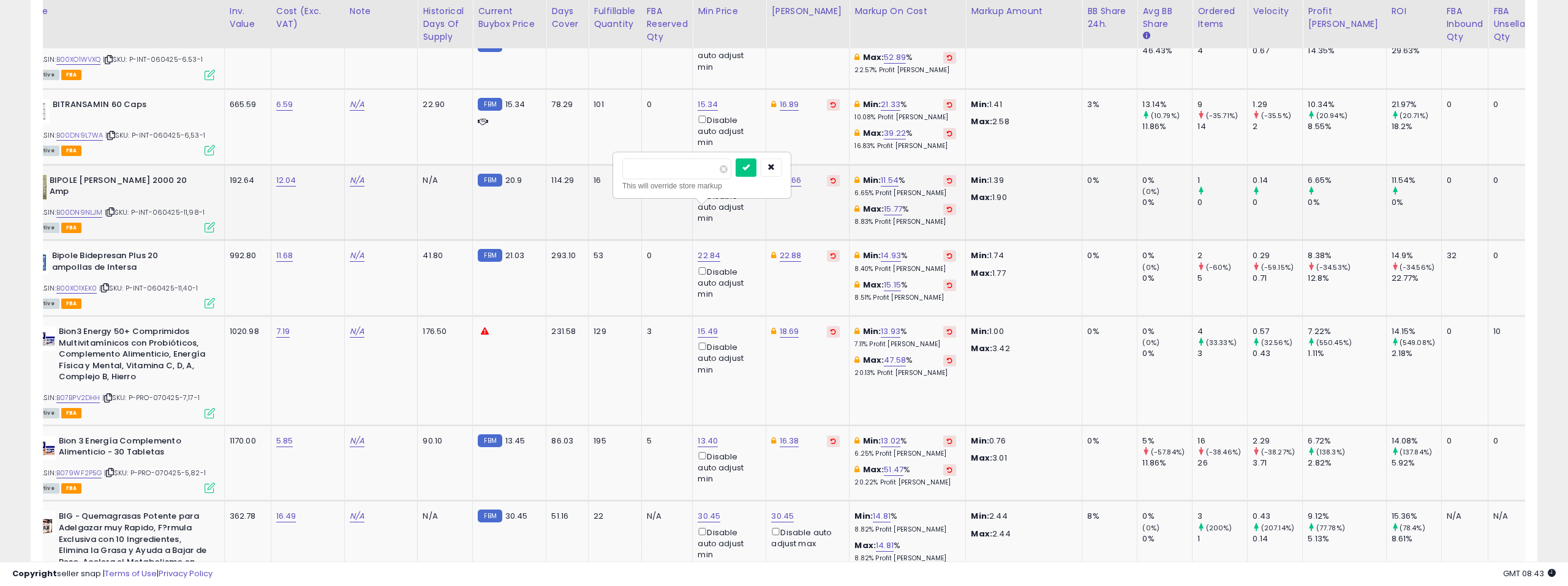
scroll to position [0, 122]
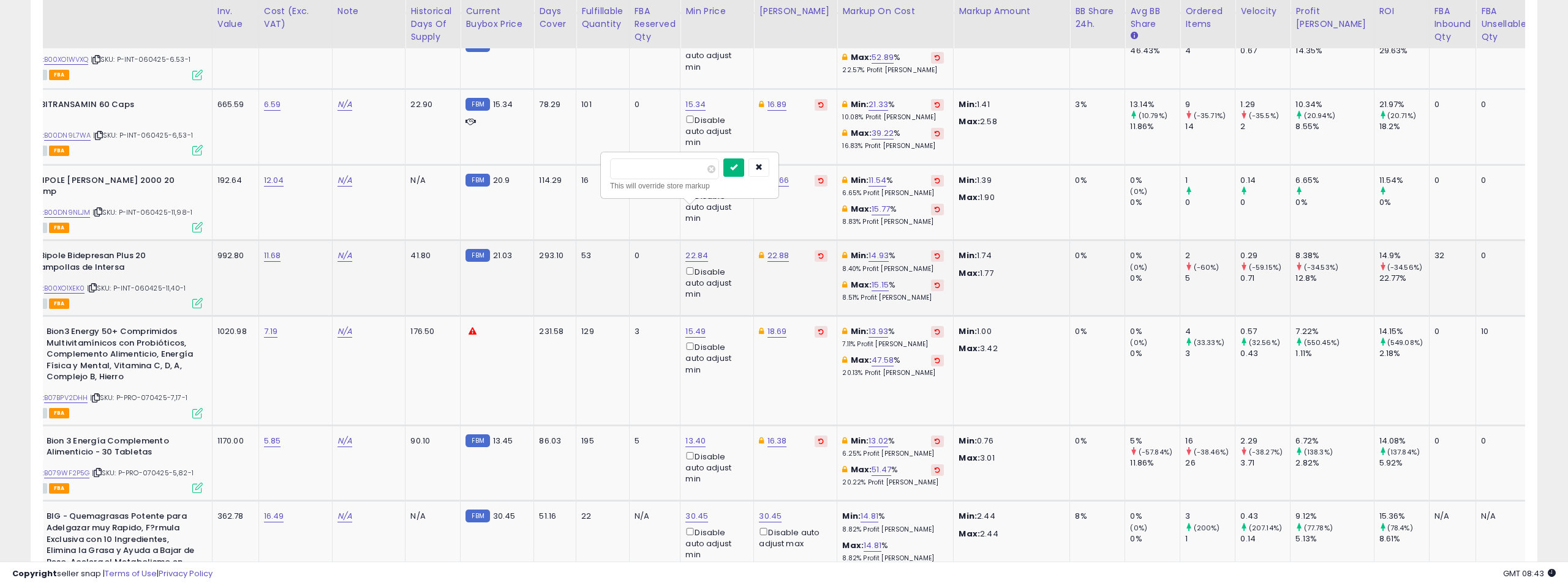
type input "**"
click at [737, 158] on button "submit" at bounding box center [734, 167] width 21 height 18
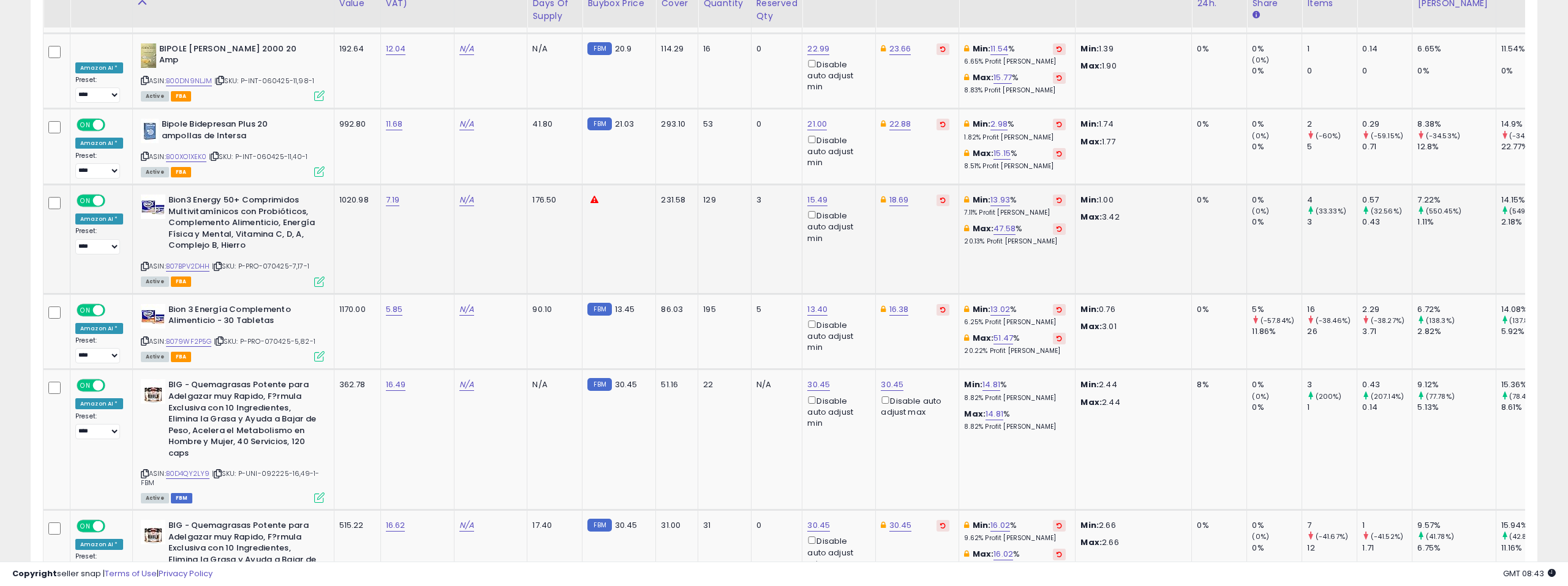
scroll to position [2724, 0]
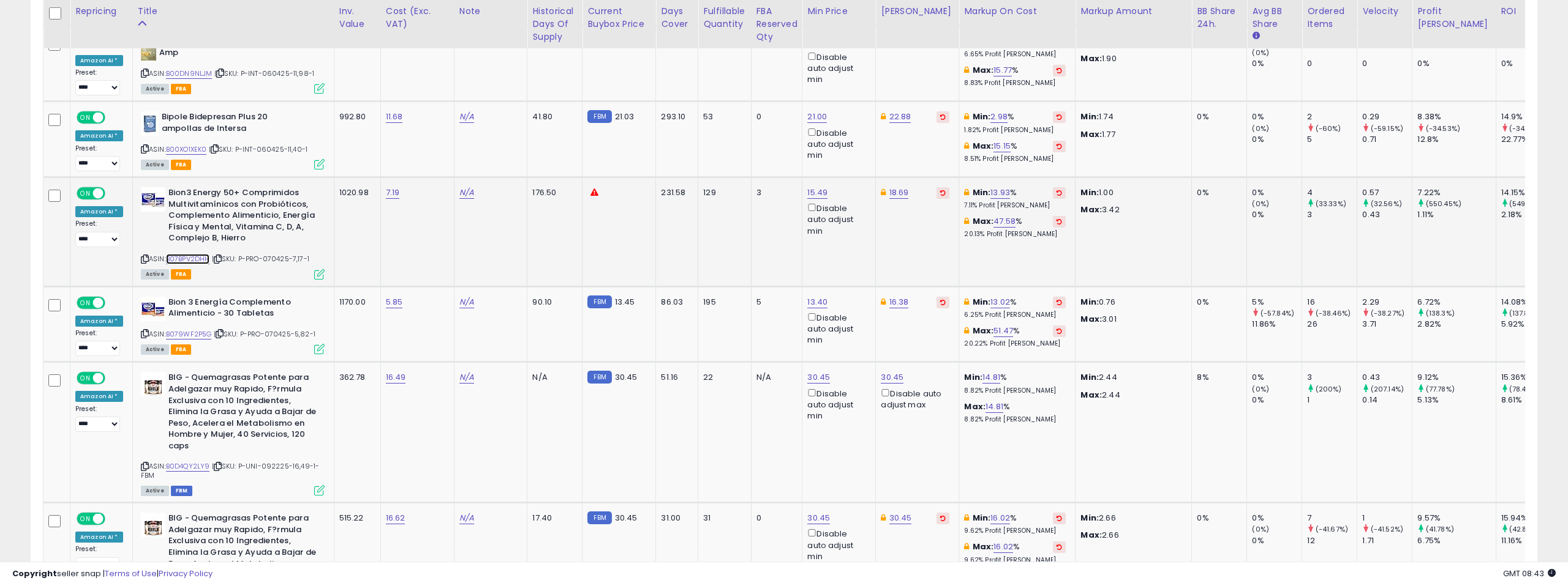
click at [197, 254] on link "B07BPV2DHH" at bounding box center [188, 259] width 44 height 11
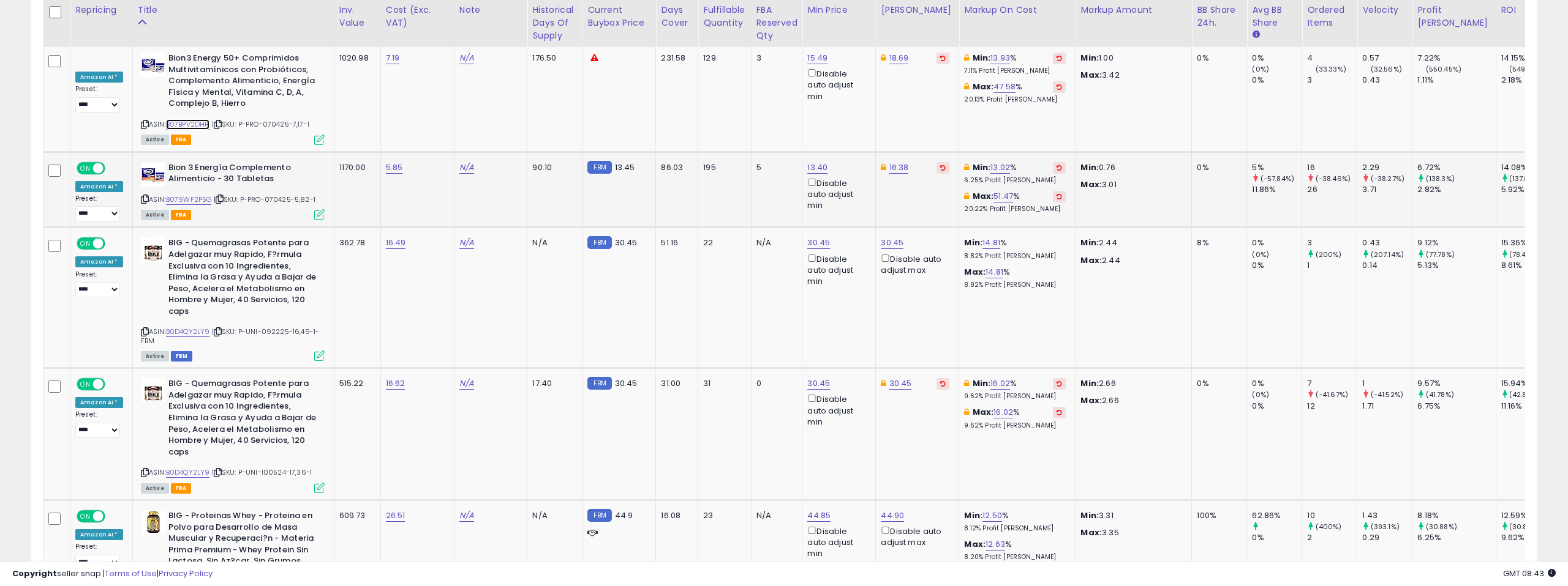
scroll to position [2865, 0]
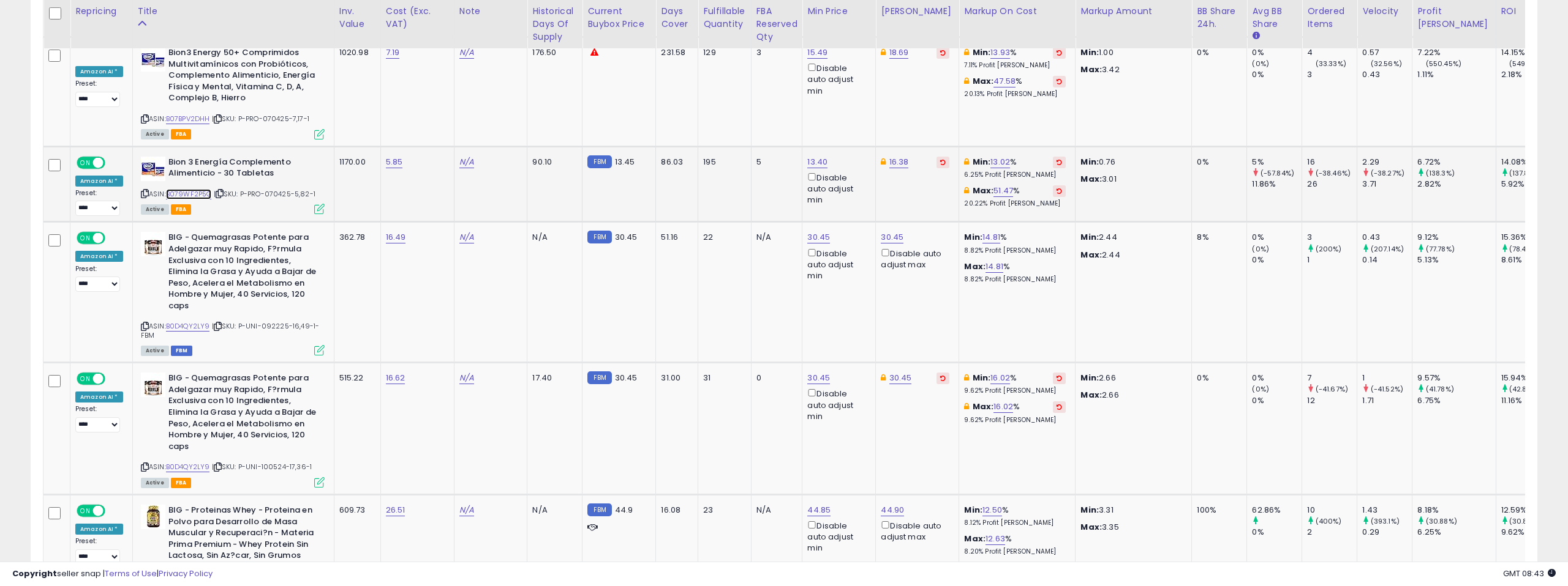
click at [203, 189] on link "B079WF2P5G" at bounding box center [189, 194] width 46 height 11
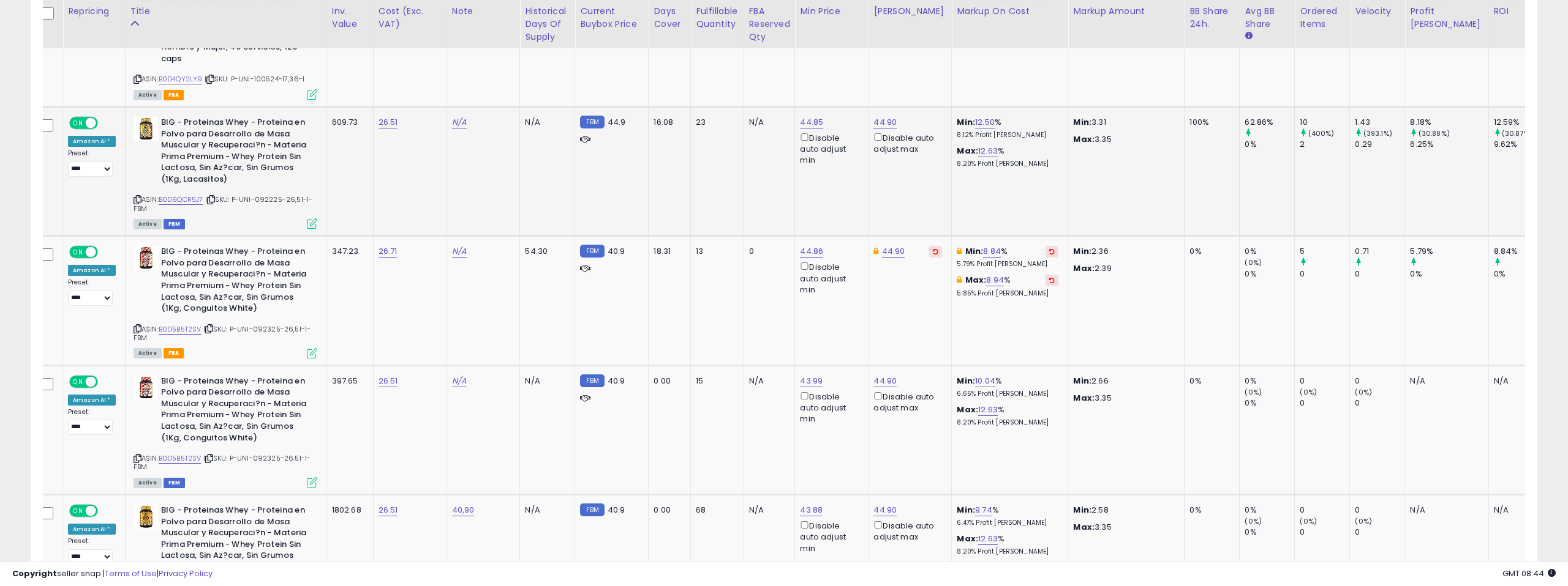
scroll to position [0, 0]
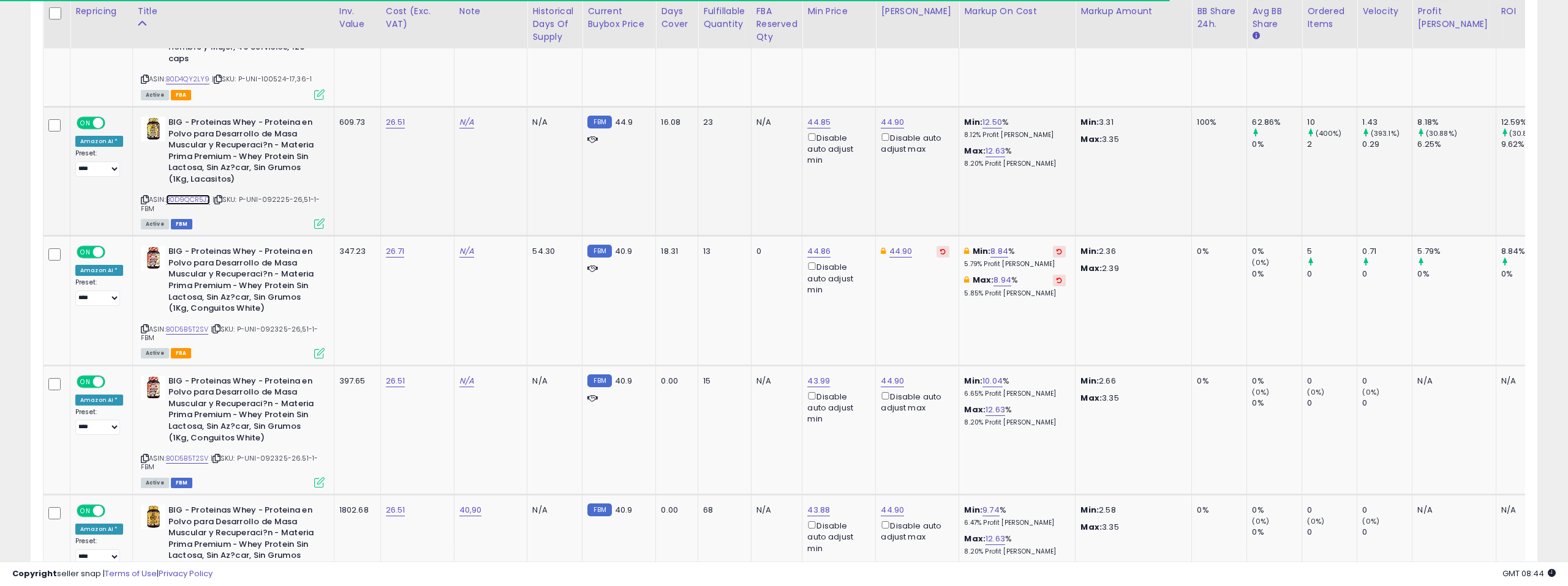
click at [184, 194] on link "B0D9QCR5J7" at bounding box center [189, 200] width 45 height 11
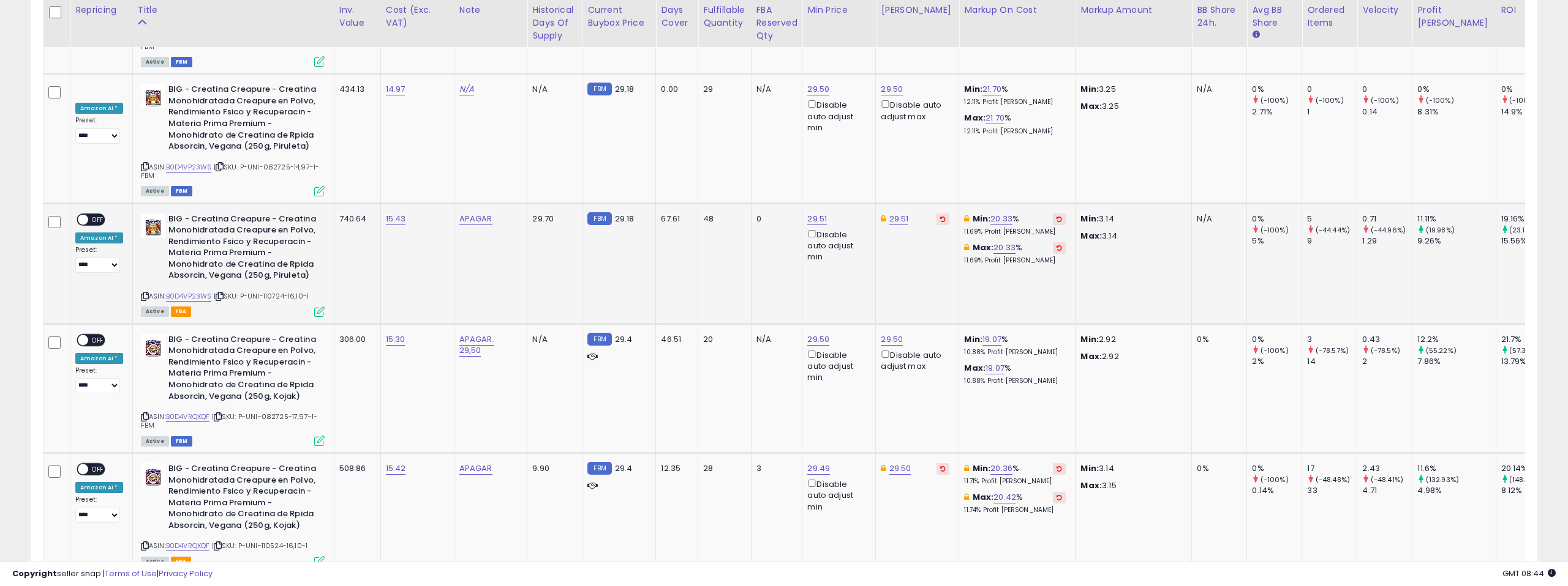
scroll to position [4863, 0]
click at [814, 212] on link "29.51" at bounding box center [817, 218] width 20 height 13
type input "*****"
click at [858, 125] on icon "submit" at bounding box center [854, 129] width 7 height 7
click at [898, 212] on link "29.51" at bounding box center [899, 218] width 20 height 13
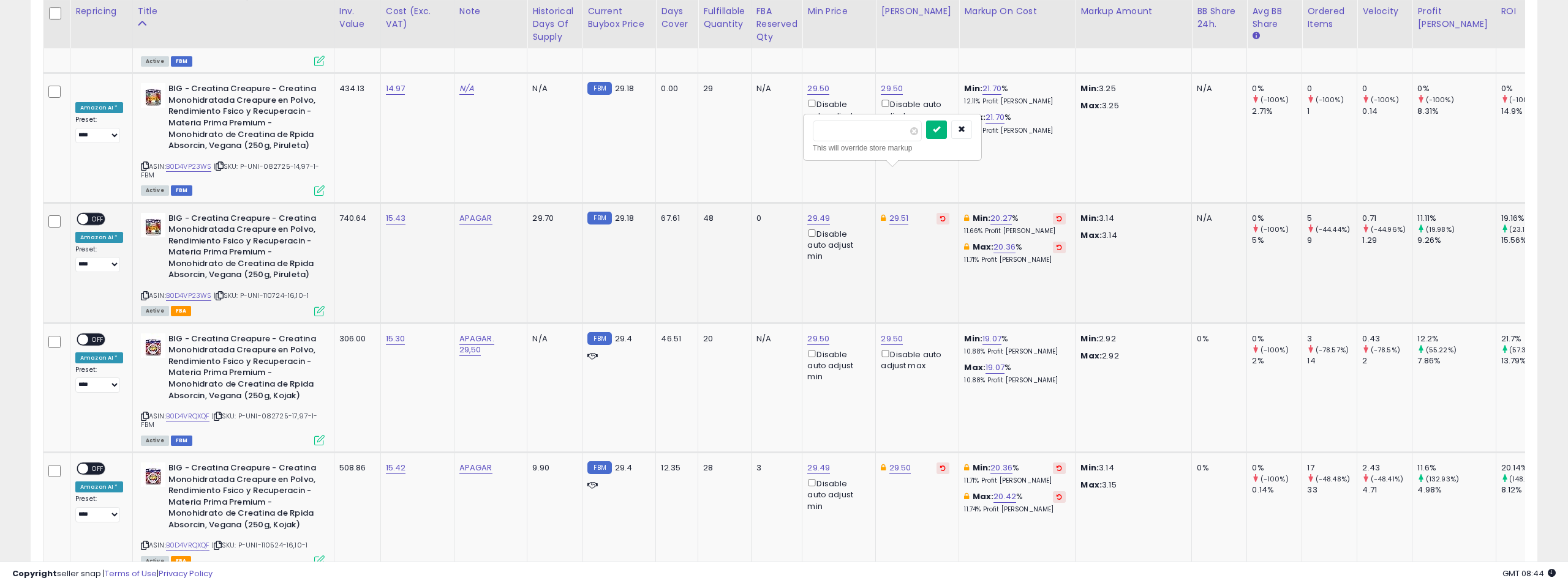
click at [940, 129] on icon "submit" at bounding box center [936, 129] width 7 height 7
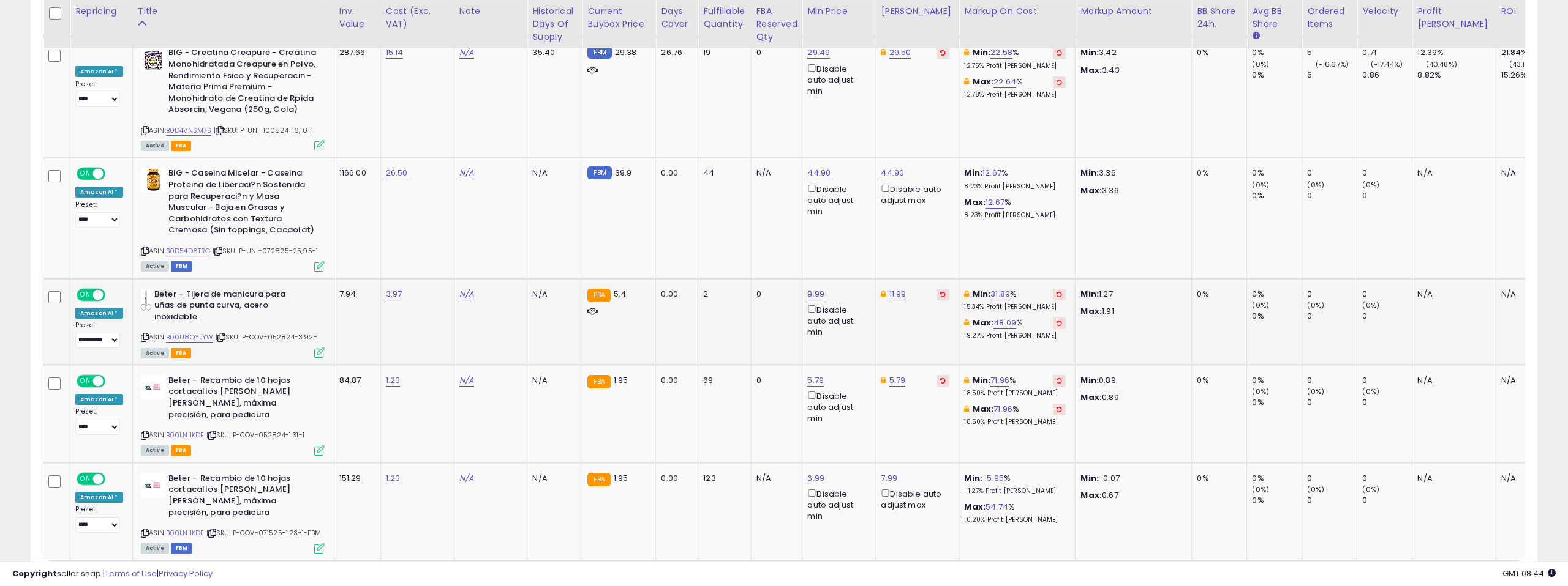
scroll to position [5542, 0]
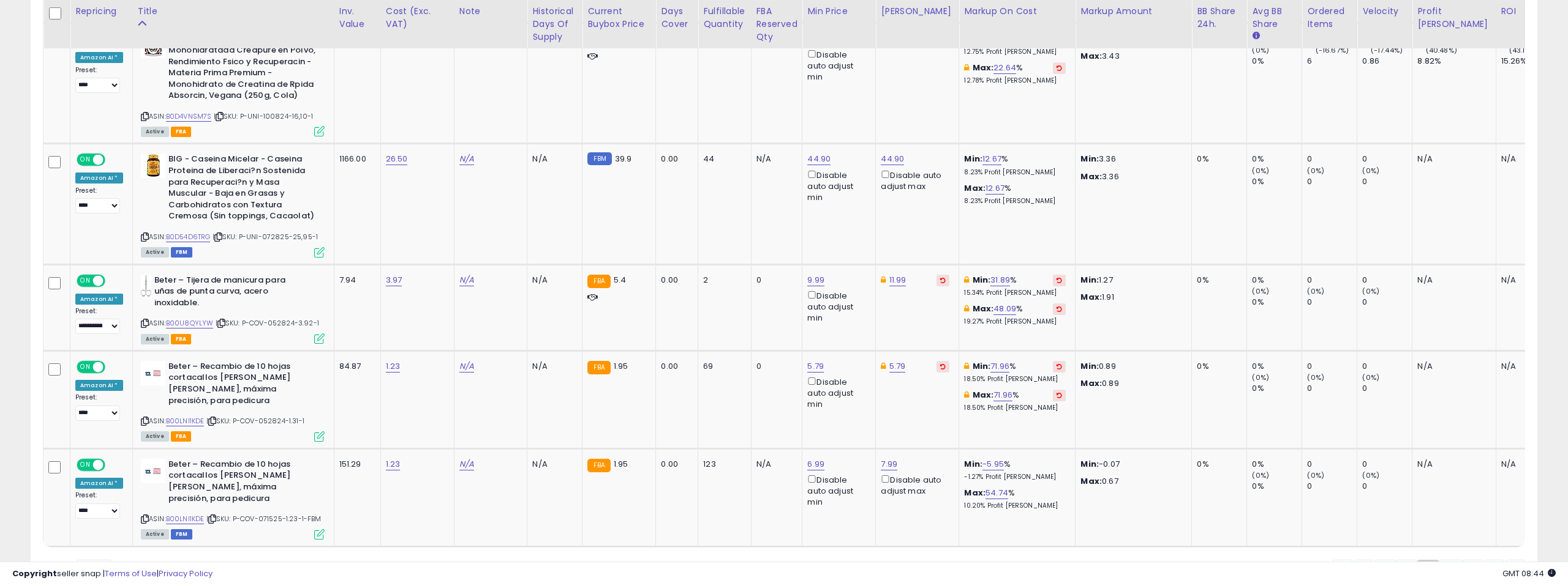
drag, startPoint x: 1447, startPoint y: 502, endPoint x: 1018, endPoint y: 326, distance: 463.7
click at [1447, 560] on link "10" at bounding box center [1451, 570] width 24 height 21
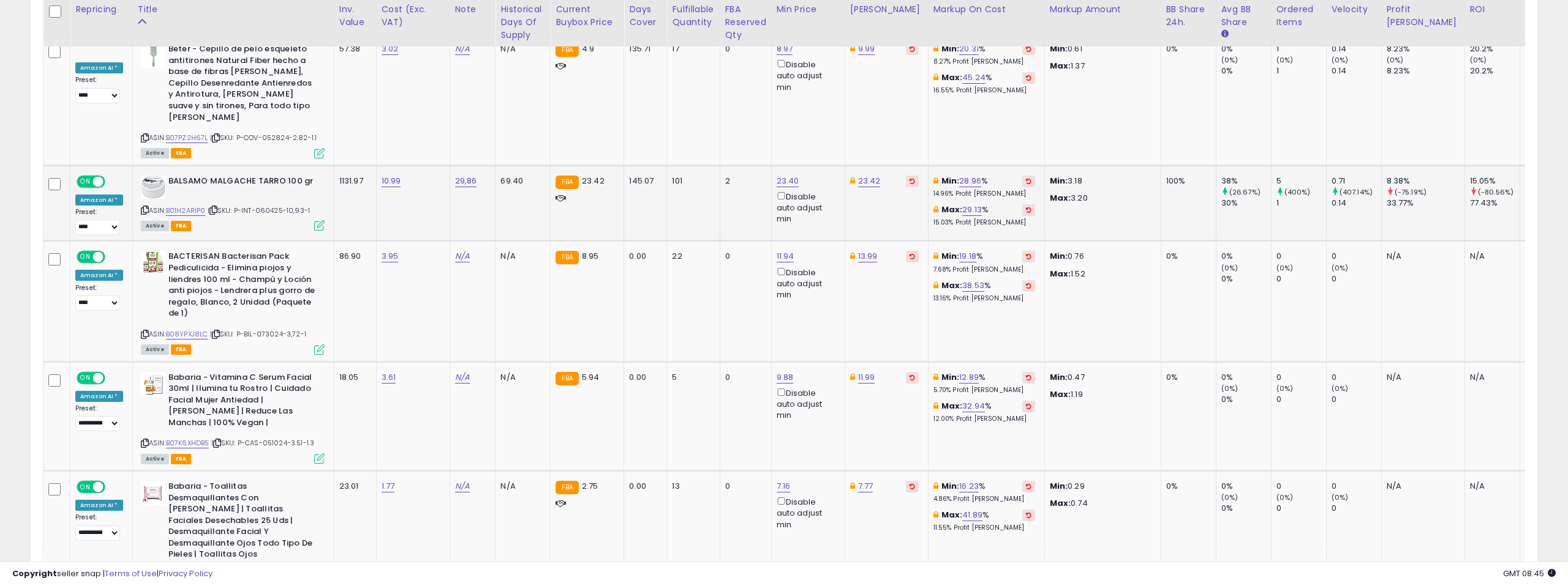
scroll to position [1432, 0]
click at [193, 205] on link "B01H2ARIP0" at bounding box center [186, 210] width 40 height 11
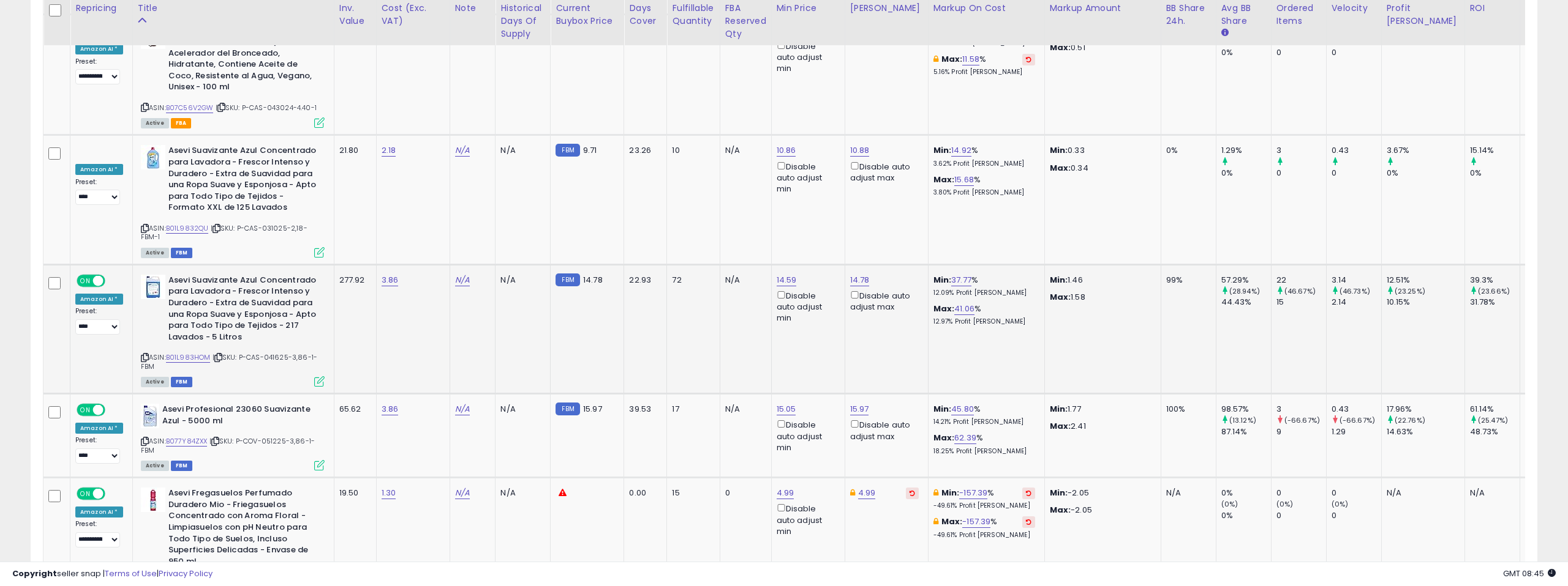
scroll to position [3172, 0]
click at [198, 351] on link "B01L983HOM" at bounding box center [189, 356] width 45 height 11
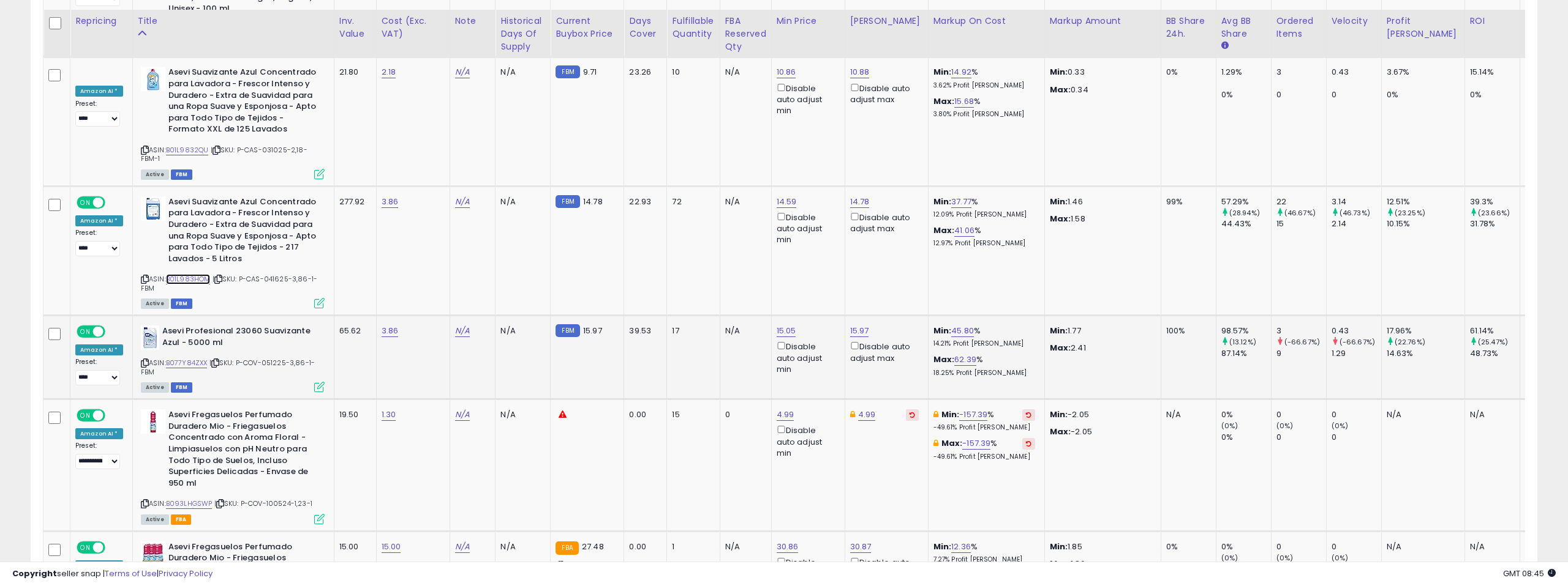
scroll to position [3262, 0]
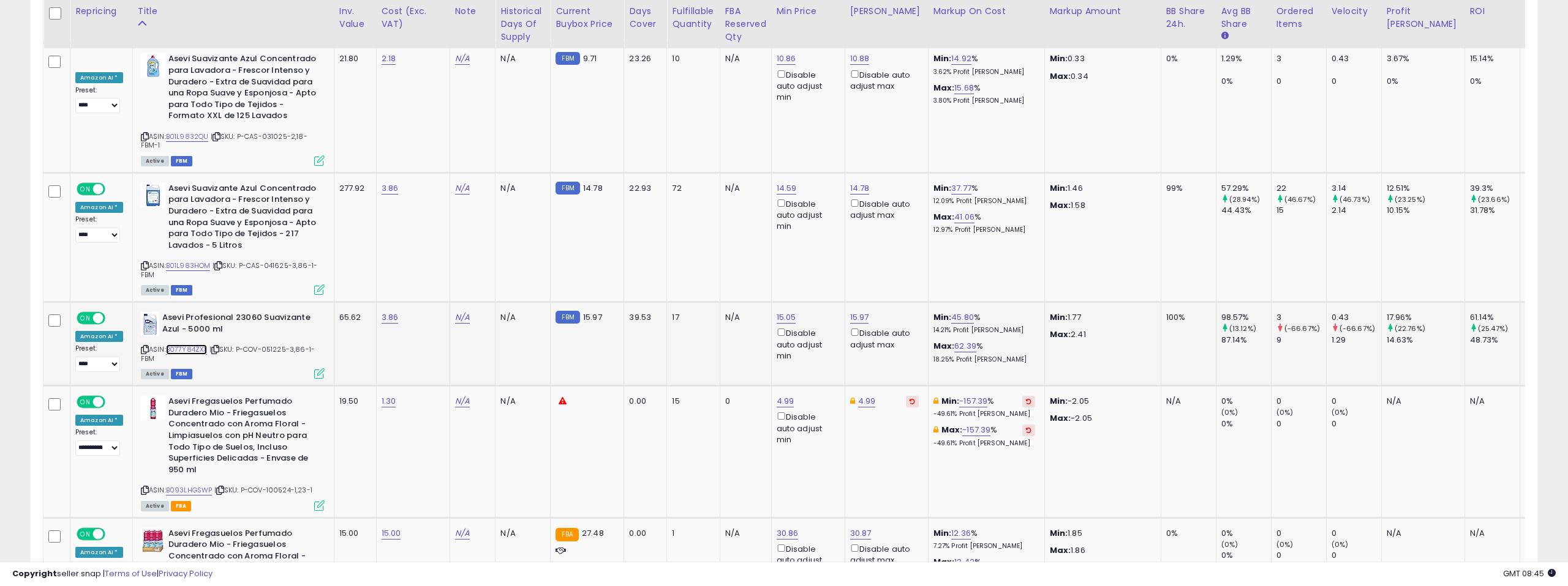
click at [192, 345] on link "B077Y84ZXX" at bounding box center [187, 350] width 42 height 11
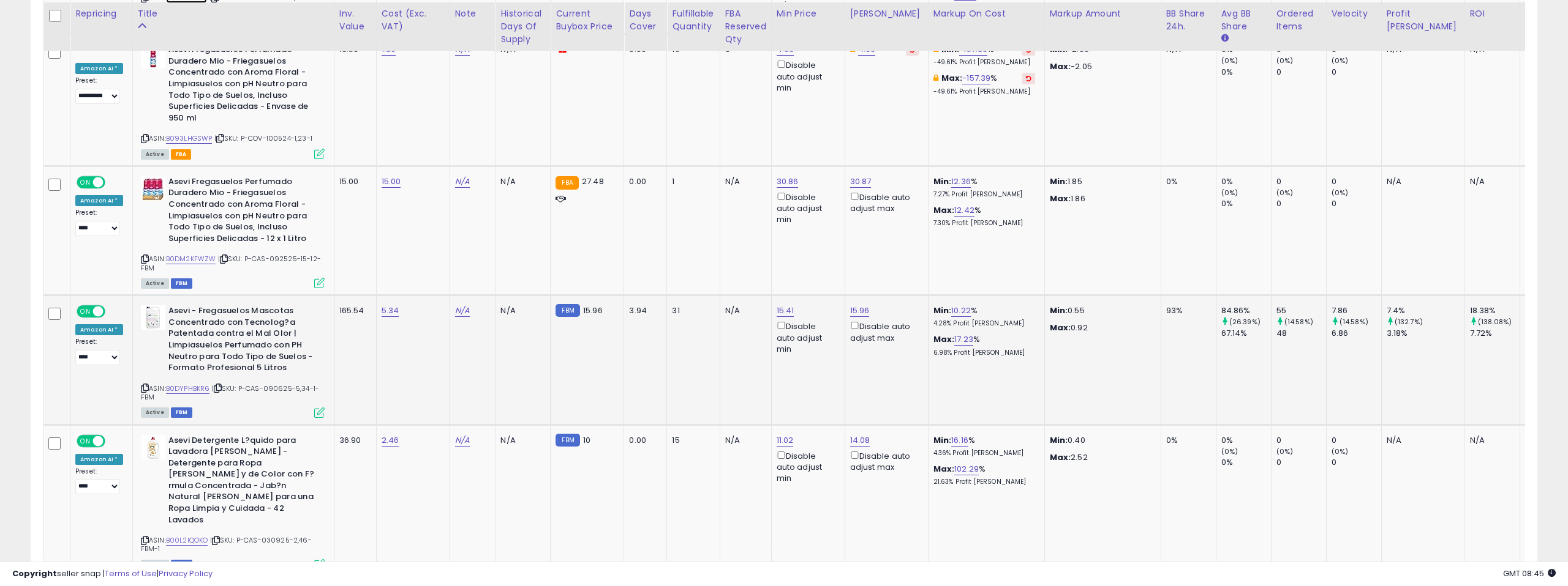
scroll to position [3626, 0]
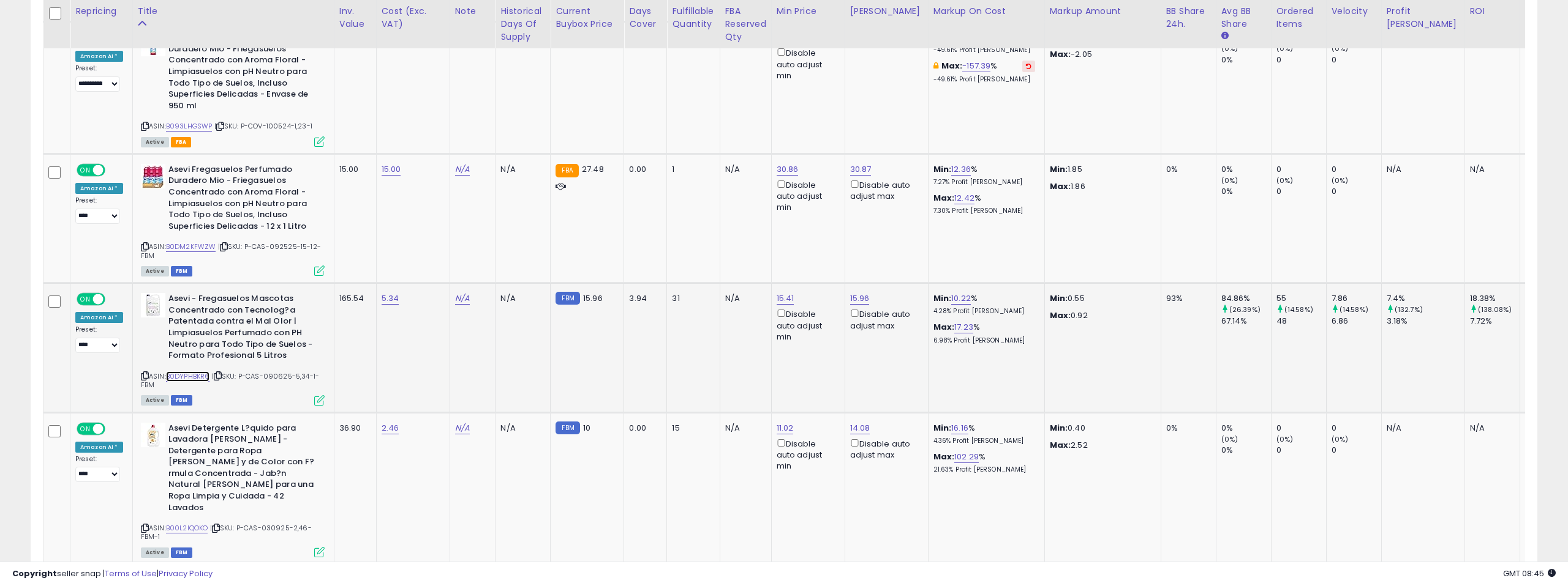
click at [193, 372] on link "B0DYPHBKR6" at bounding box center [188, 377] width 44 height 11
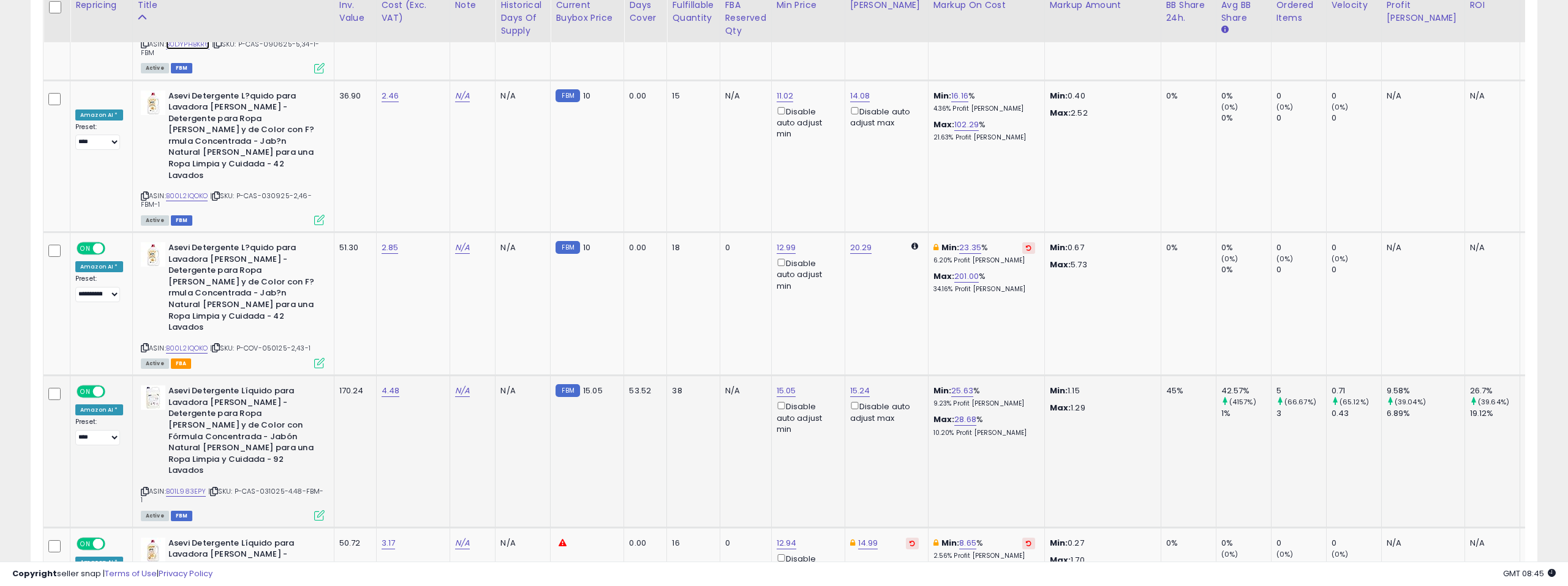
scroll to position [3972, 0]
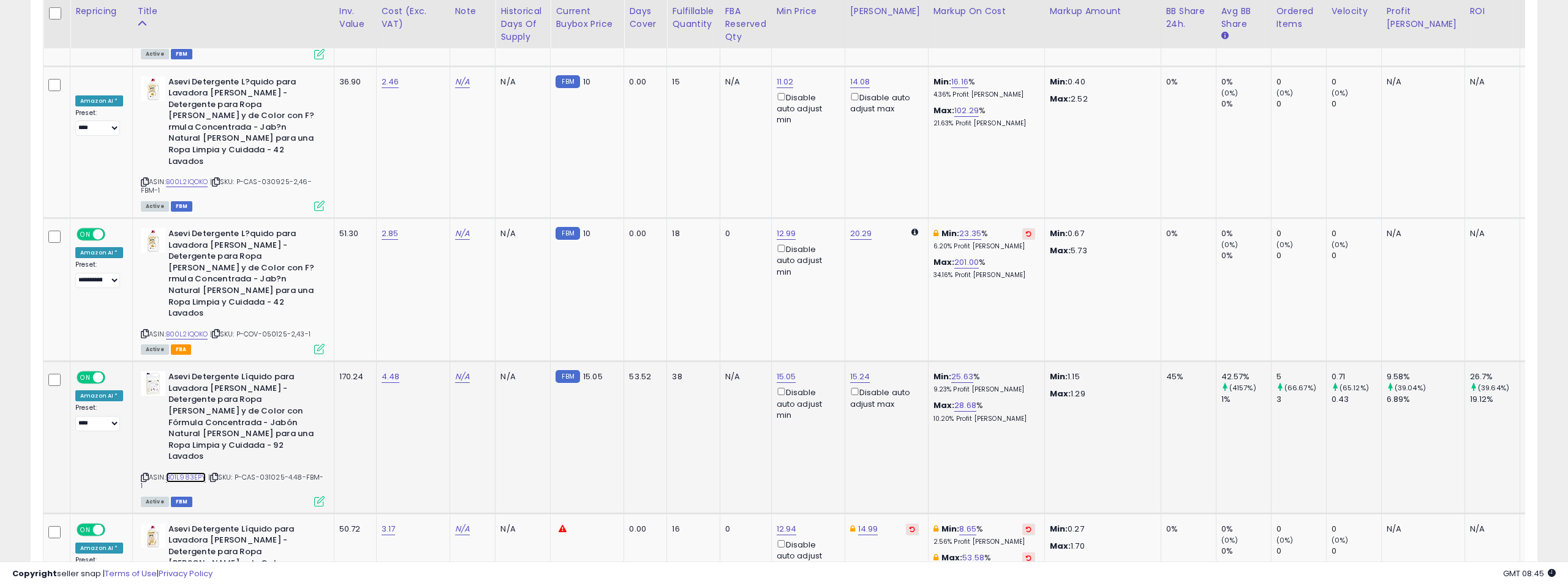
click at [191, 473] on link "B01L983EPY" at bounding box center [186, 478] width 40 height 11
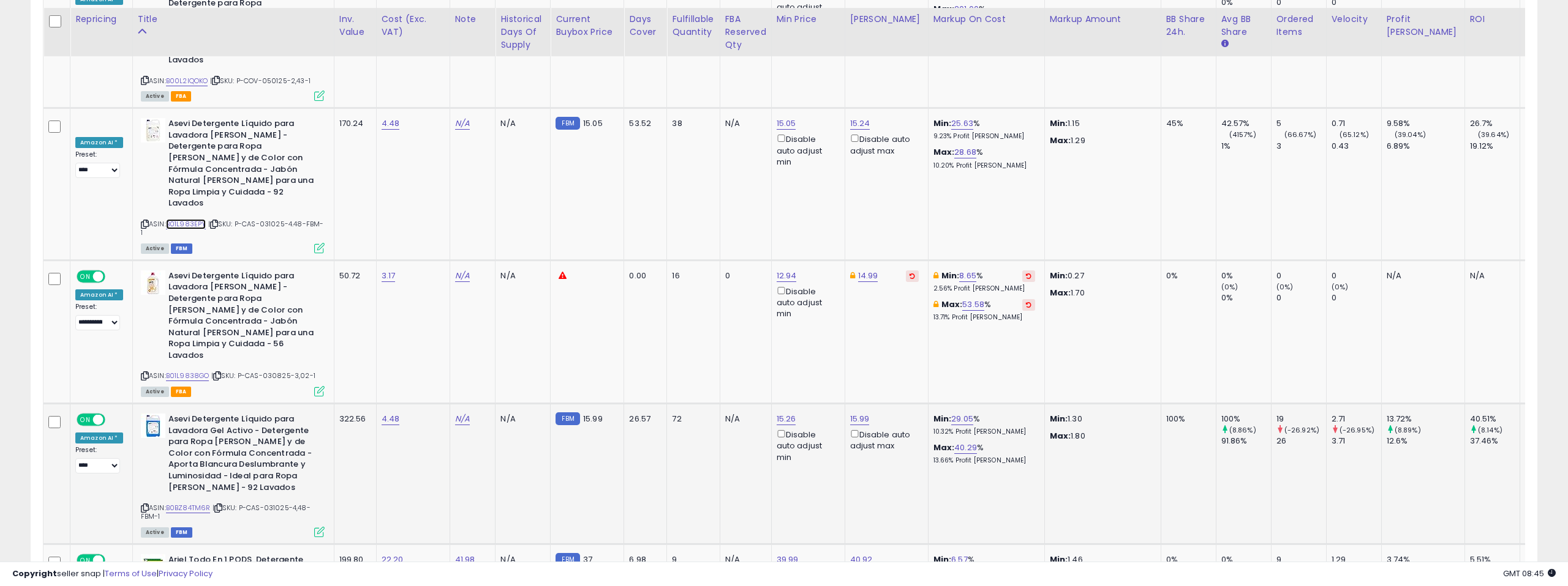
scroll to position [4225, 0]
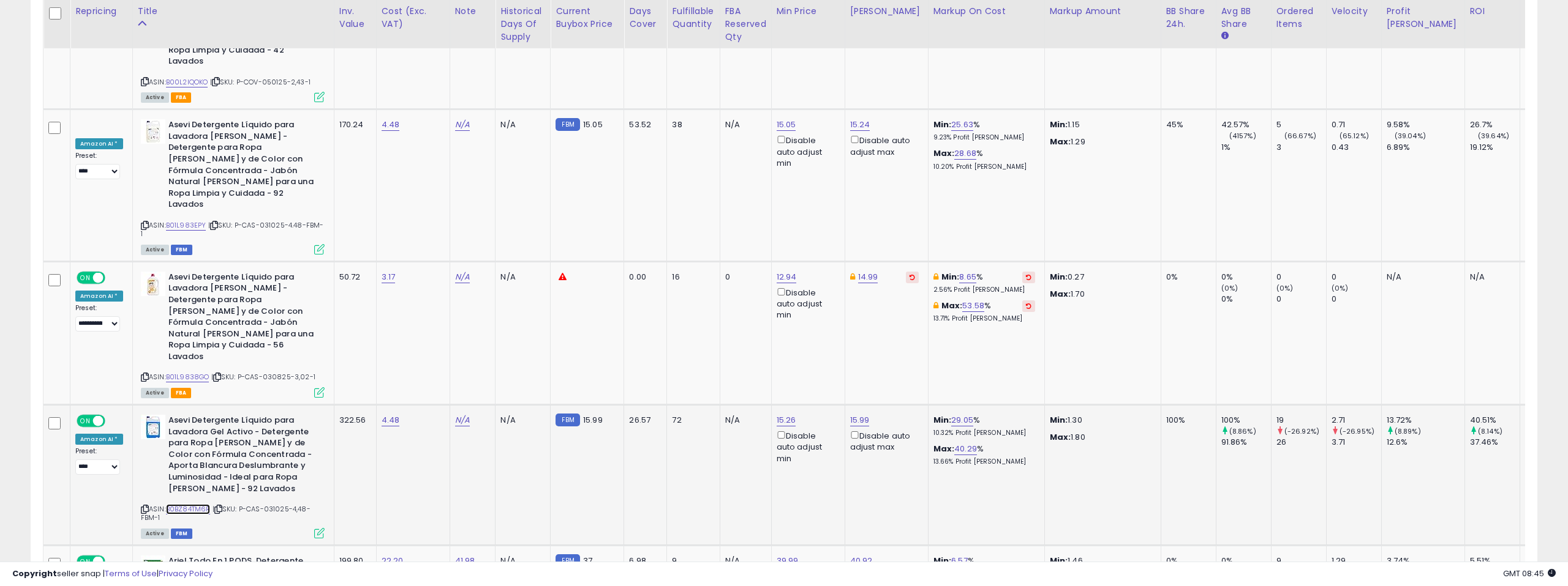
click at [193, 504] on link "B0BZ84TM6R" at bounding box center [189, 510] width 45 height 11
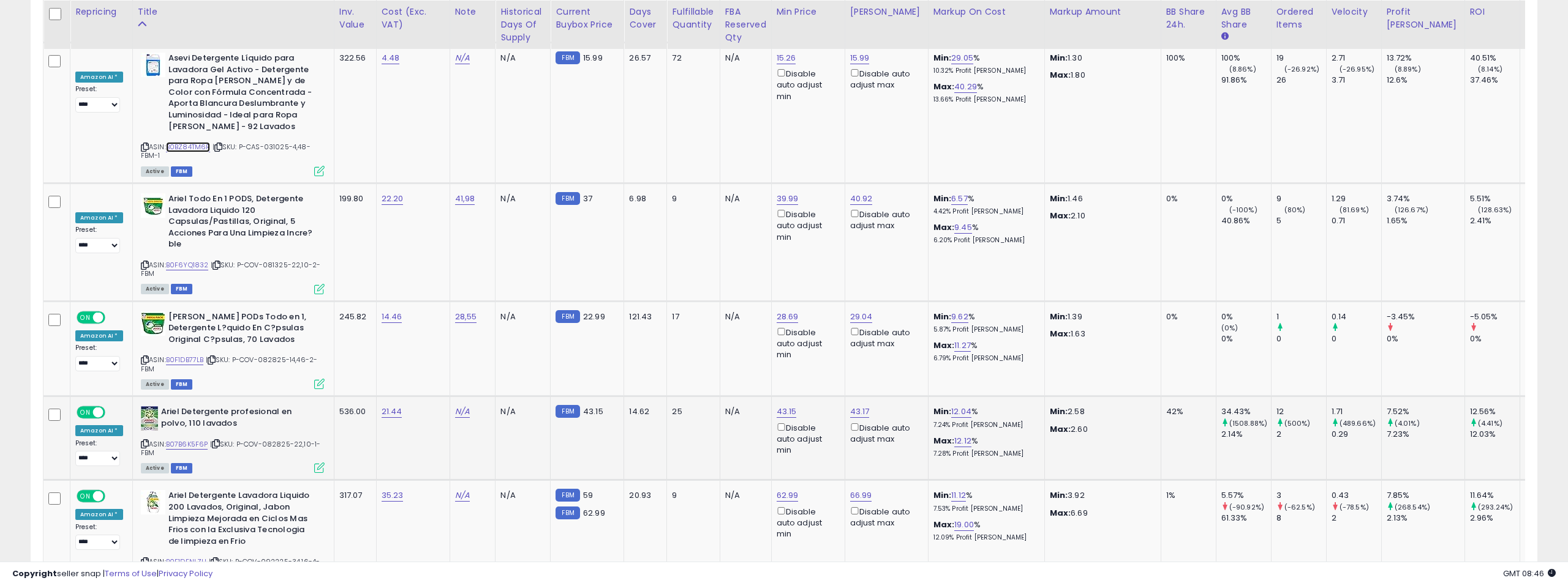
scroll to position [4588, 0]
click at [196, 438] on link "B07B6K5F6P" at bounding box center [187, 444] width 42 height 11
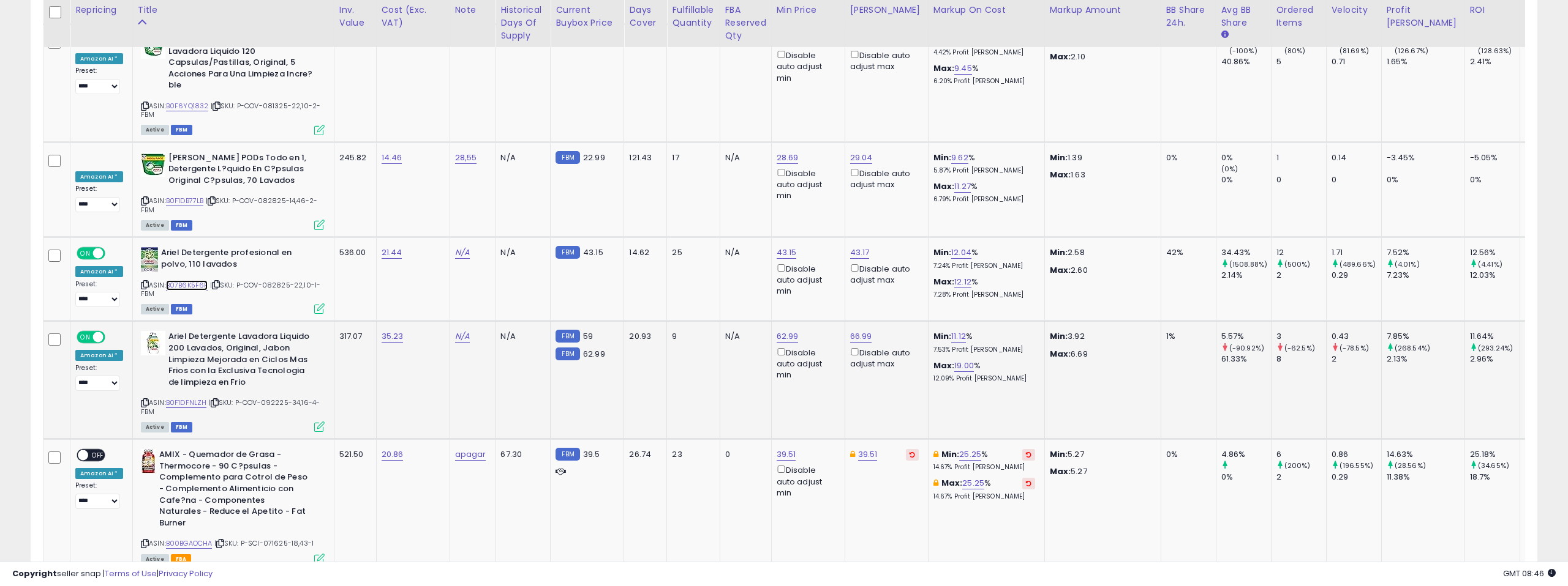
scroll to position [4747, 0]
click at [189, 397] on link "B0F1DFNLZH" at bounding box center [187, 402] width 41 height 11
click at [778, 448] on link "39.51" at bounding box center [786, 454] width 20 height 13
type input "*****"
click at [825, 203] on icon "submit" at bounding box center [821, 206] width 7 height 7
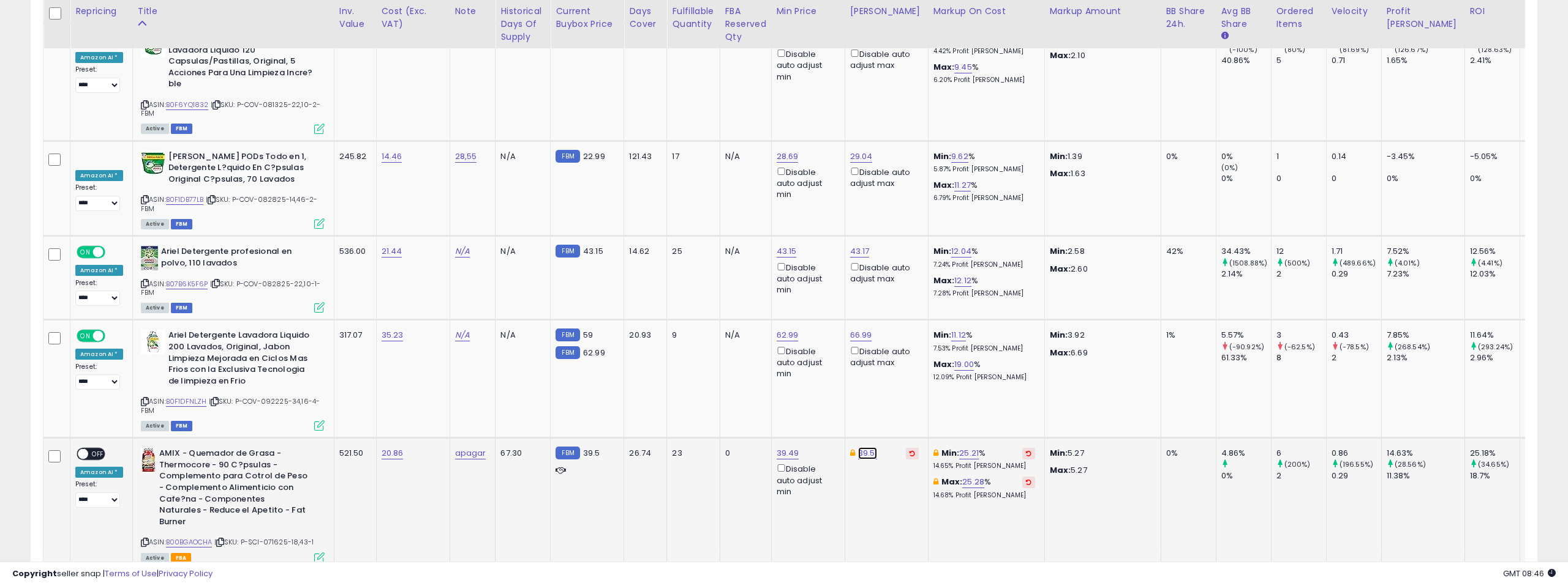
click at [868, 448] on link "39.51" at bounding box center [868, 454] width 20 height 13
type input "****"
click at [907, 208] on icon "submit" at bounding box center [903, 206] width 7 height 7
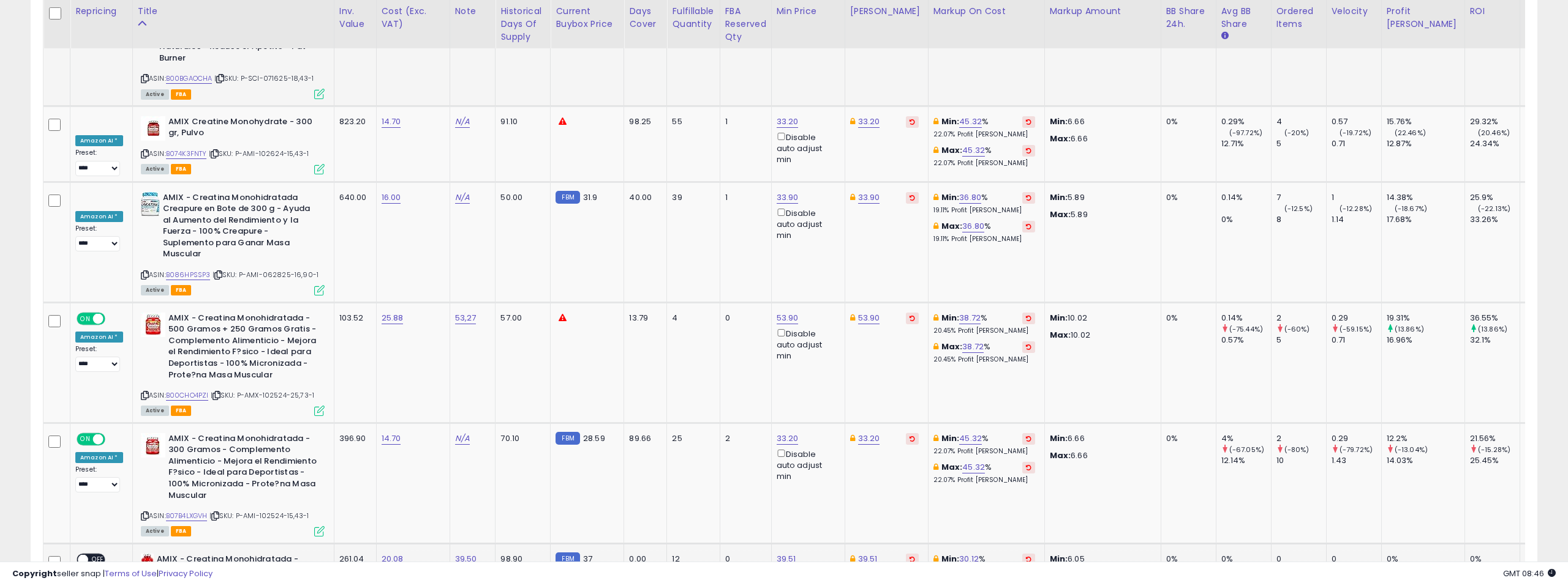
scroll to position [5211, 0]
click at [782, 552] on link "39.51" at bounding box center [786, 558] width 20 height 13
type input "*****"
click at [825, 303] on icon "submit" at bounding box center [821, 299] width 7 height 7
click at [866, 552] on link "39.51" at bounding box center [868, 558] width 20 height 13
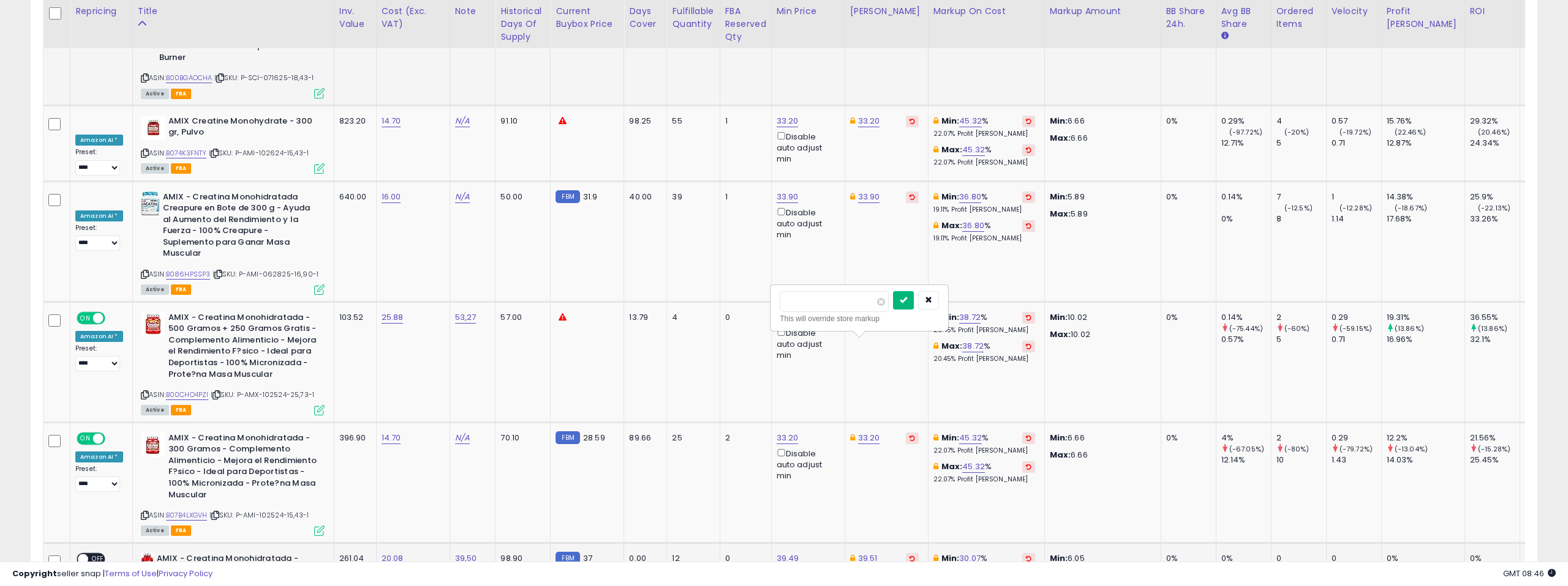
click at [907, 303] on icon "submit" at bounding box center [903, 299] width 7 height 7
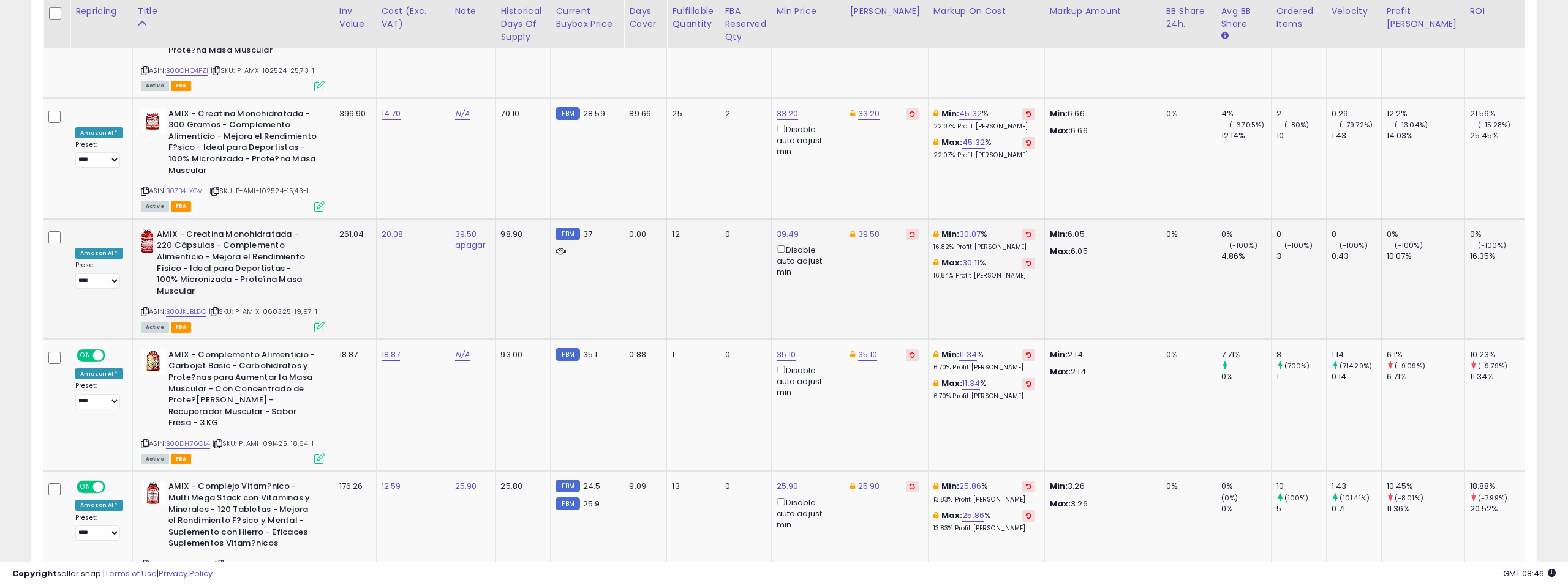
scroll to position [5544, 0]
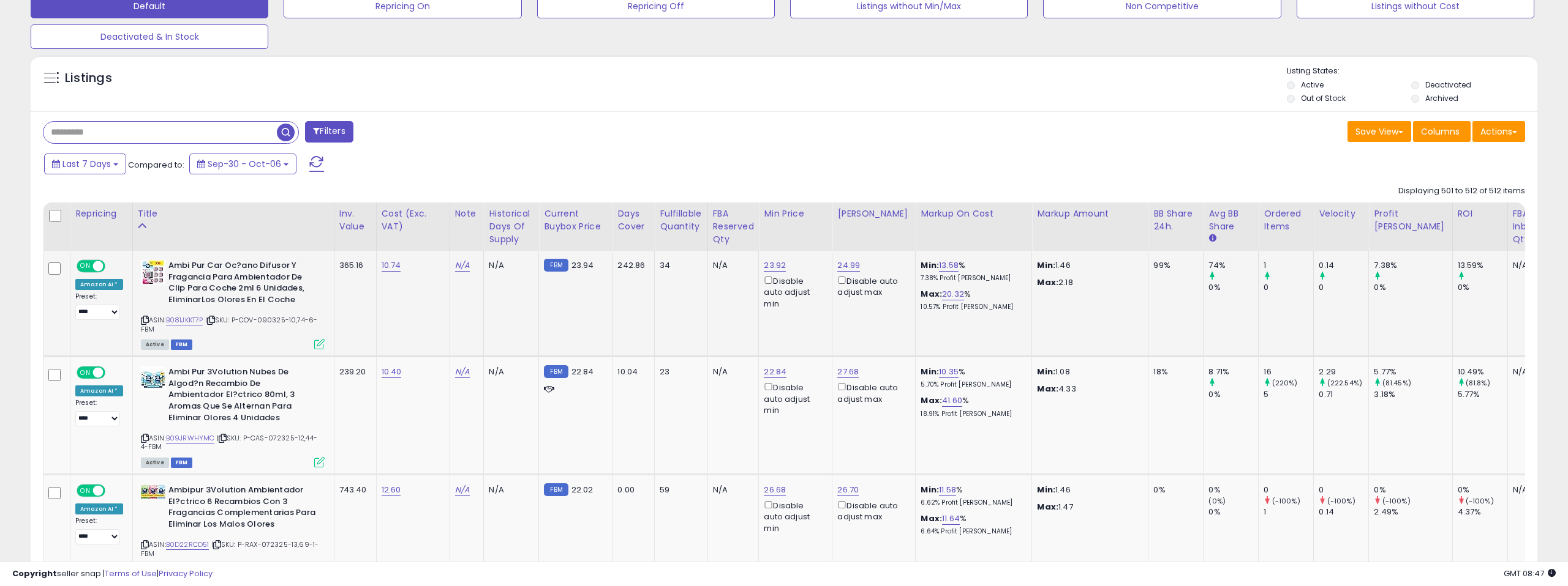
scroll to position [392, 0]
click at [188, 320] on link "B081JKKT7P" at bounding box center [185, 320] width 38 height 11
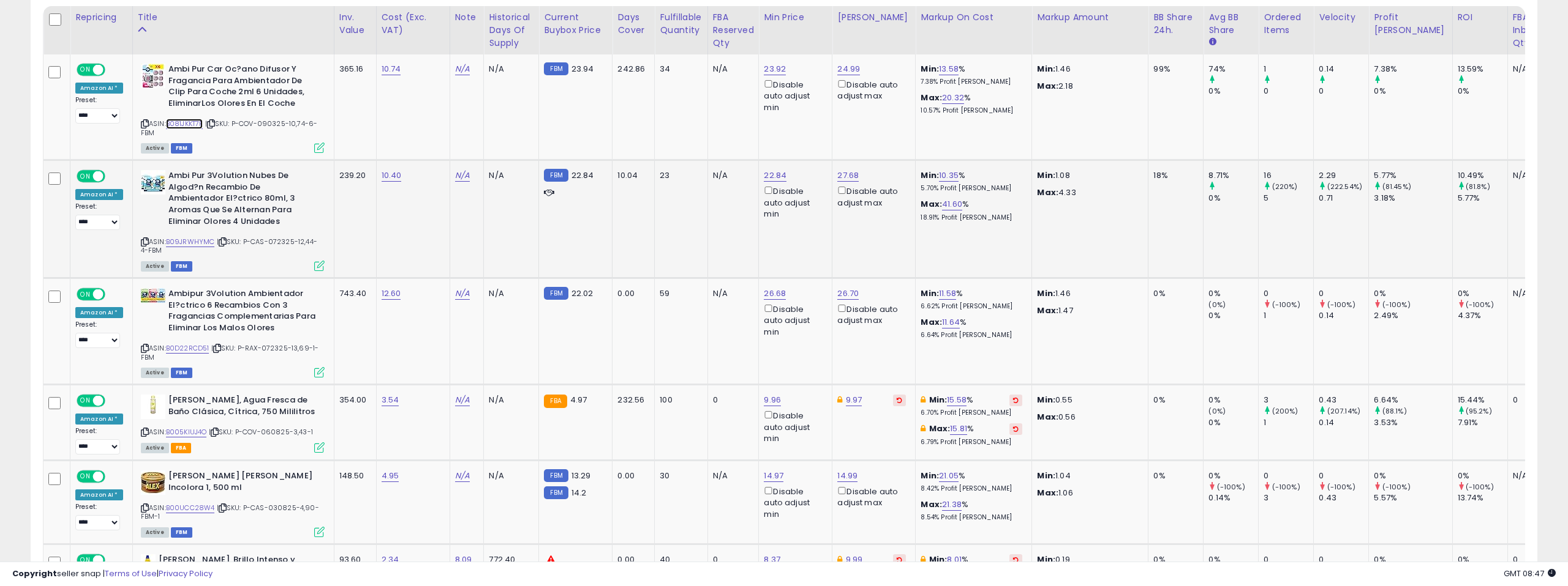
scroll to position [589, 0]
click at [141, 238] on icon at bounding box center [145, 241] width 8 height 7
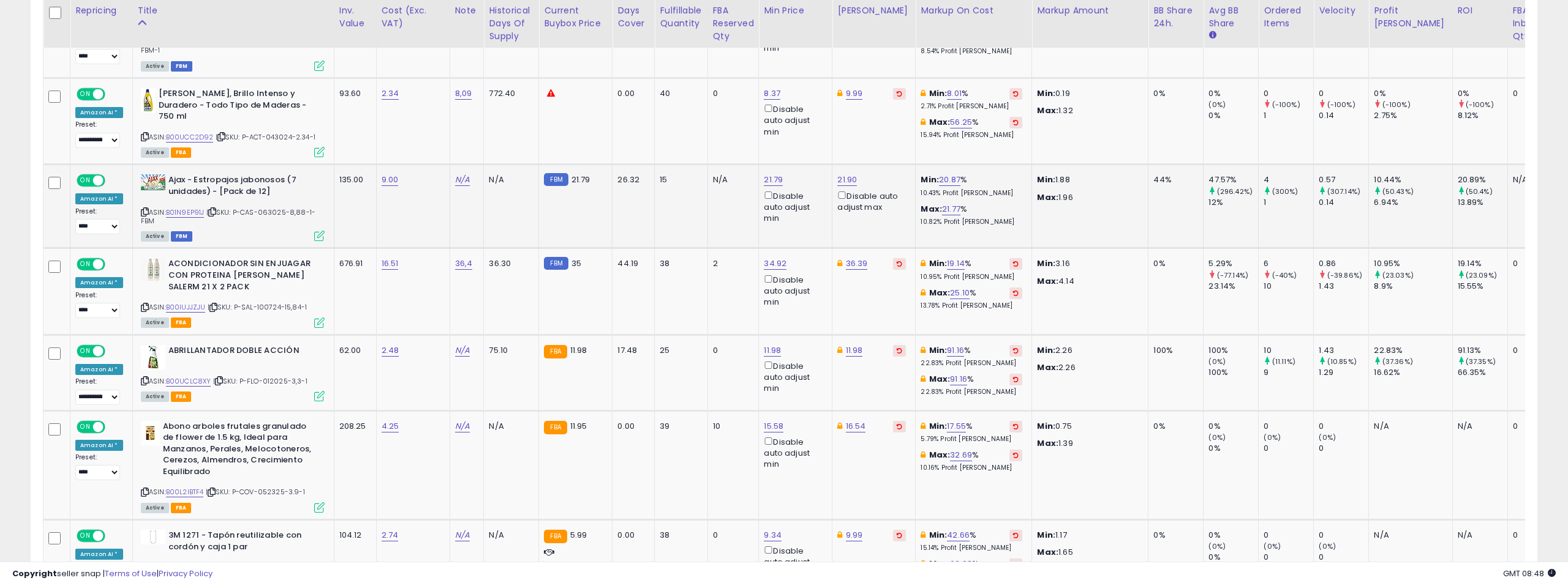
scroll to position [1055, 0]
click at [195, 210] on link "B01N9EP91J" at bounding box center [185, 212] width 38 height 11
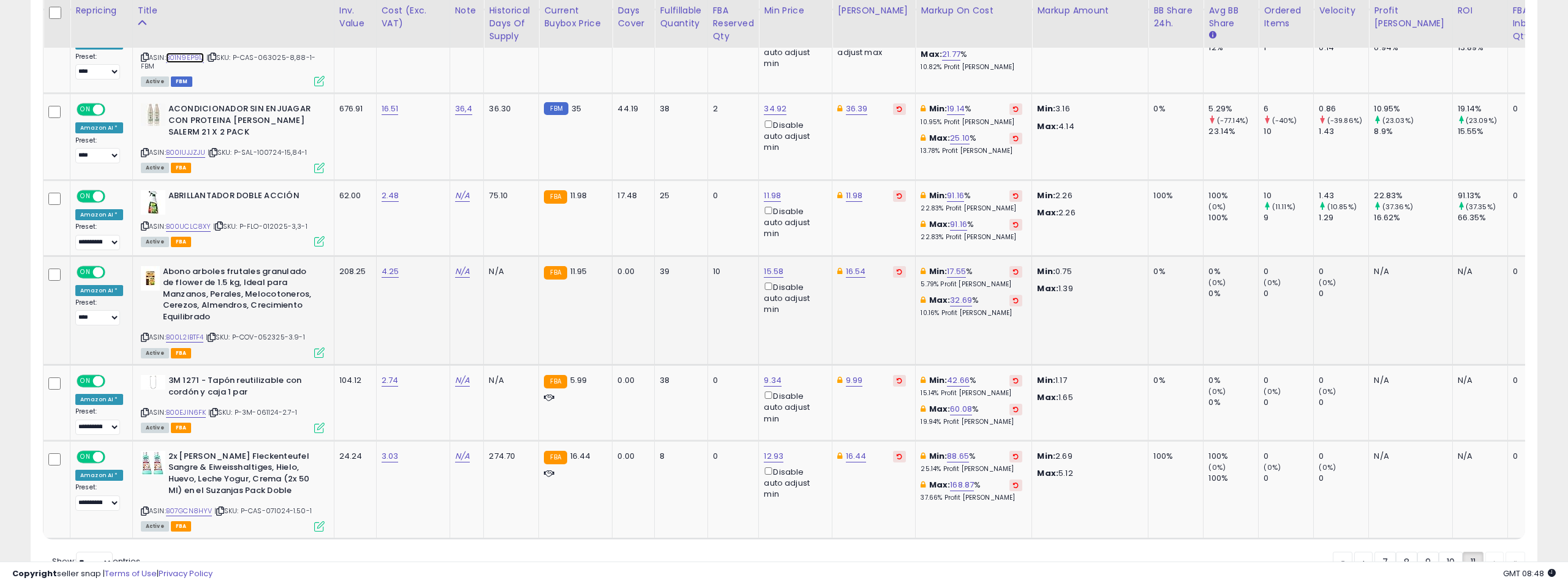
scroll to position [1210, 0]
click at [766, 268] on link "15.58" at bounding box center [774, 270] width 20 height 13
drag, startPoint x: 728, startPoint y: 227, endPoint x: 671, endPoint y: 227, distance: 57.0
type input "*****"
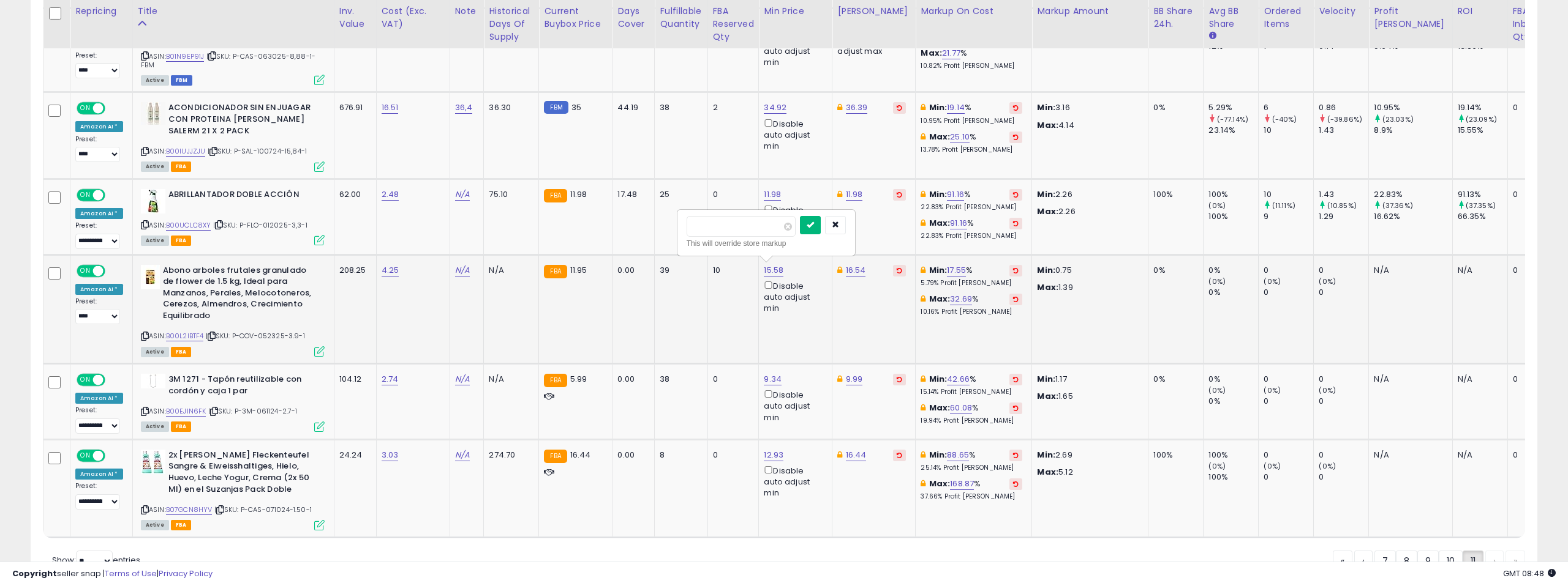
click at [814, 225] on icon "submit" at bounding box center [810, 224] width 7 height 7
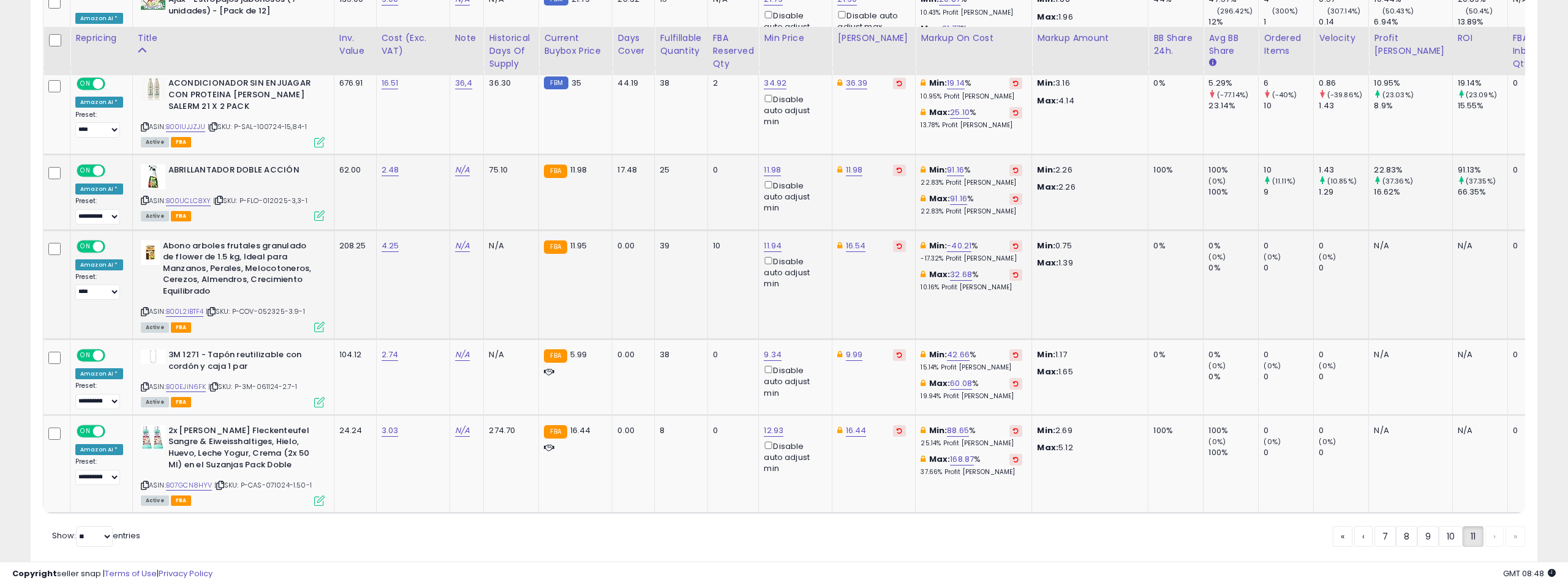
scroll to position [1268, 0]
